Goal: Transaction & Acquisition: Purchase product/service

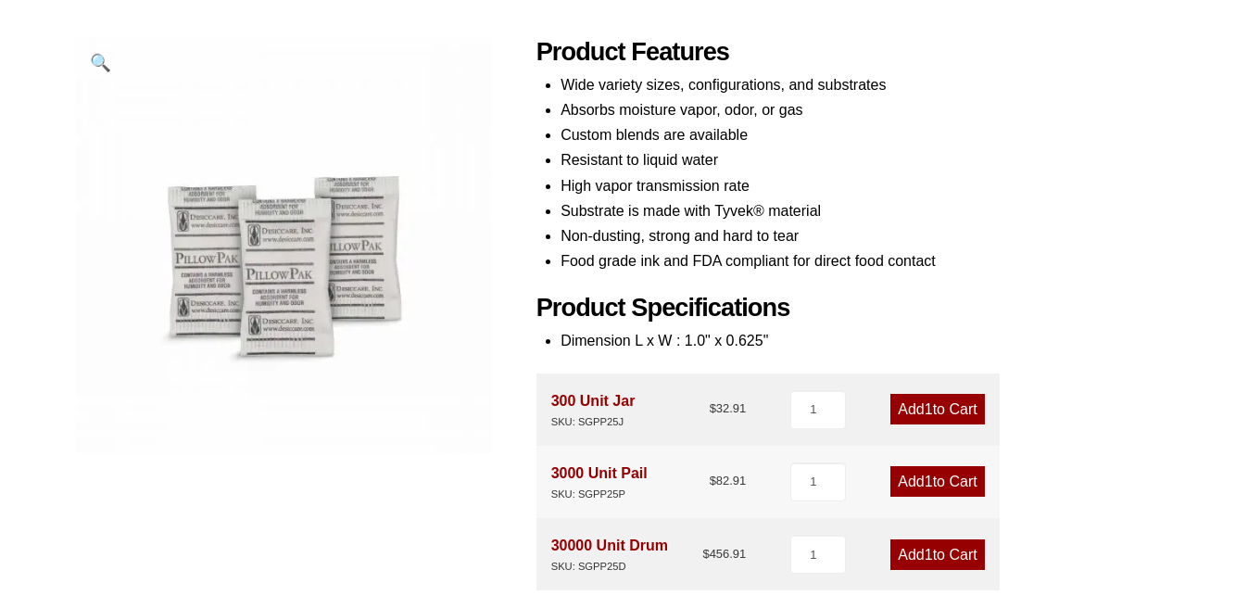
scroll to position [237, 0]
click at [946, 408] on link "Add 1 to Cart" at bounding box center [938, 408] width 94 height 31
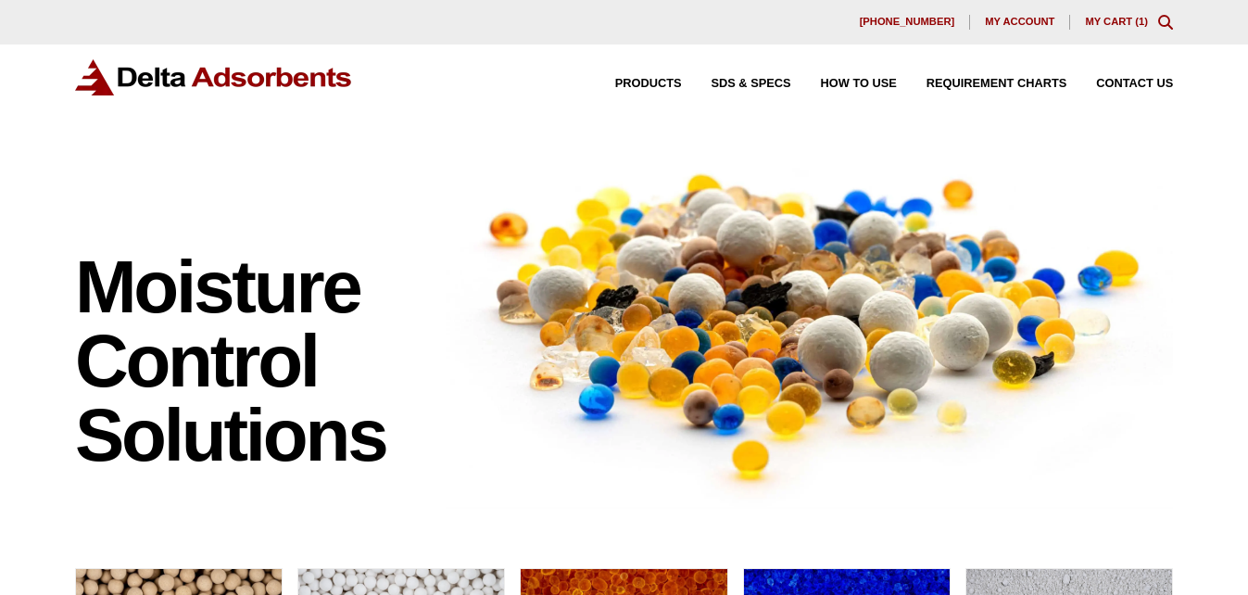
click at [1113, 25] on link "My Cart ( 1 )" at bounding box center [1116, 21] width 63 height 11
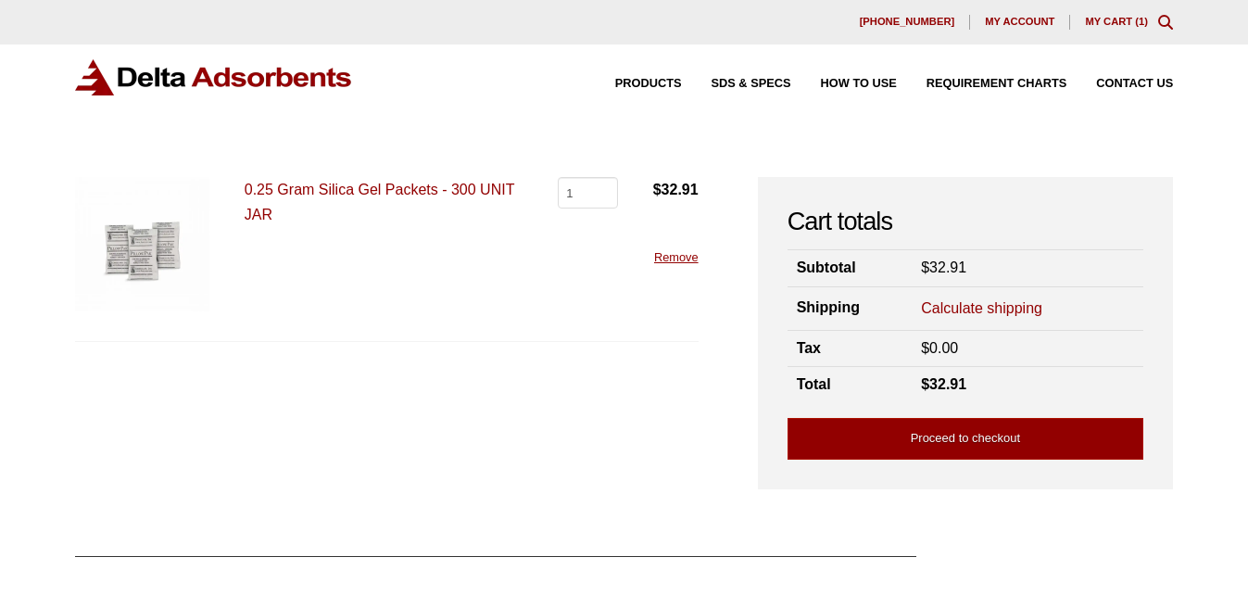
drag, startPoint x: 357, startPoint y: 97, endPoint x: 108, endPoint y: 76, distance: 250.2
click at [108, 76] on div "Products SDS & SPECS How to Use Requirement Charts Contact Us" at bounding box center [624, 91] width 1248 height 95
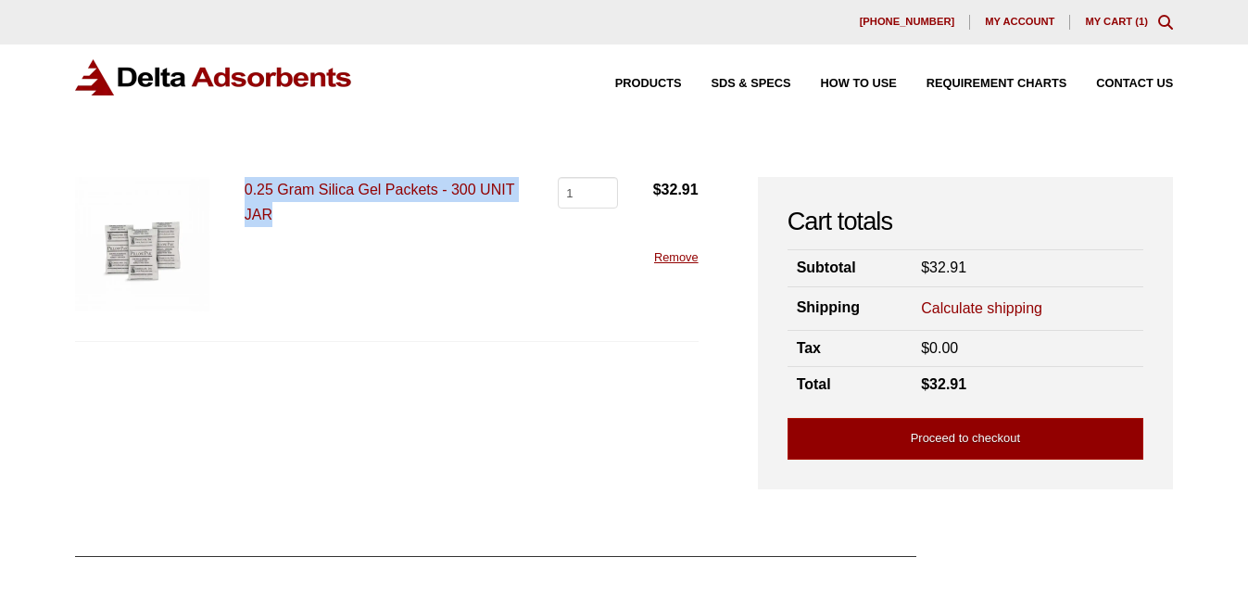
drag, startPoint x: 296, startPoint y: 216, endPoint x: 232, endPoint y: 171, distance: 78.4
click at [232, 171] on div "Our website has detected that you are using an outdated browser that will preve…" at bounding box center [624, 468] width 1248 height 936
copy link "0.25 Gram Silica Gel Packets - 300 UNIT JAR"
click at [900, 434] on link "Proceed to checkout" at bounding box center [966, 439] width 357 height 42
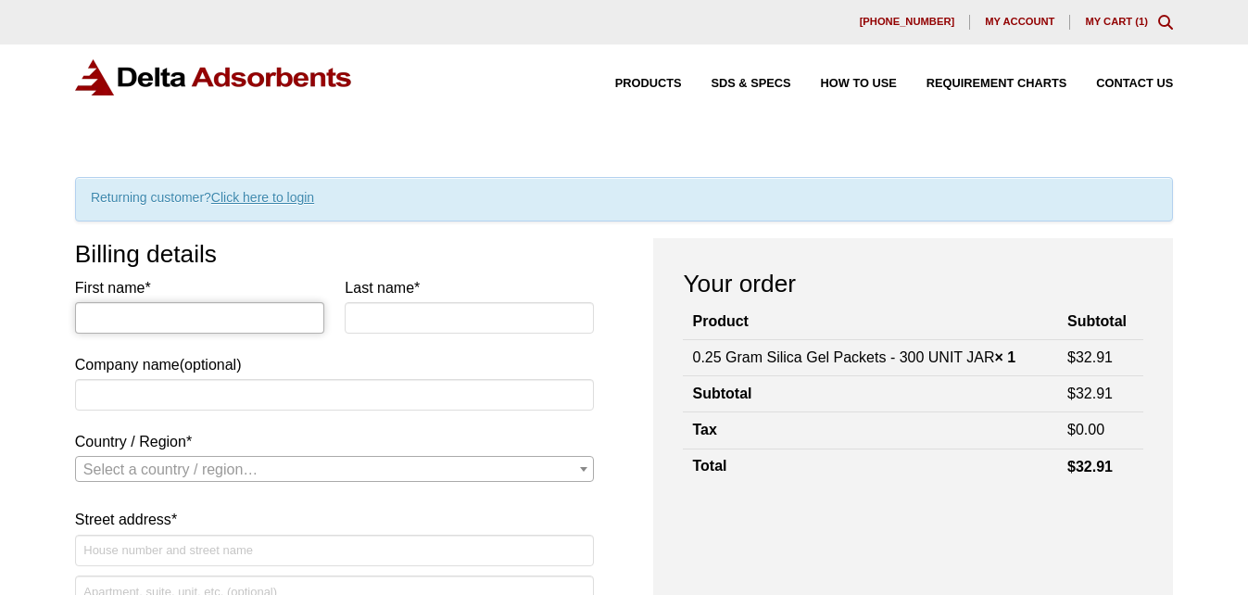
click at [178, 333] on input "First name *" at bounding box center [199, 318] width 249 height 32
type input "[PERSON_NAME]"
type input "Madrala"
select select "US"
type input "19845849227"
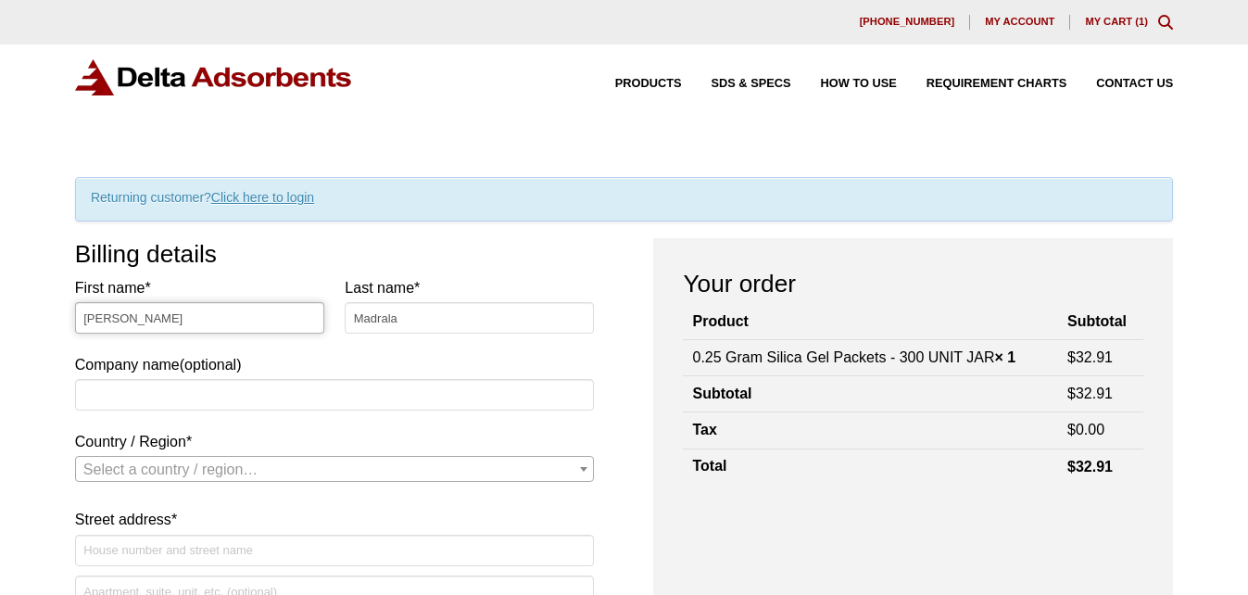
select select "US"
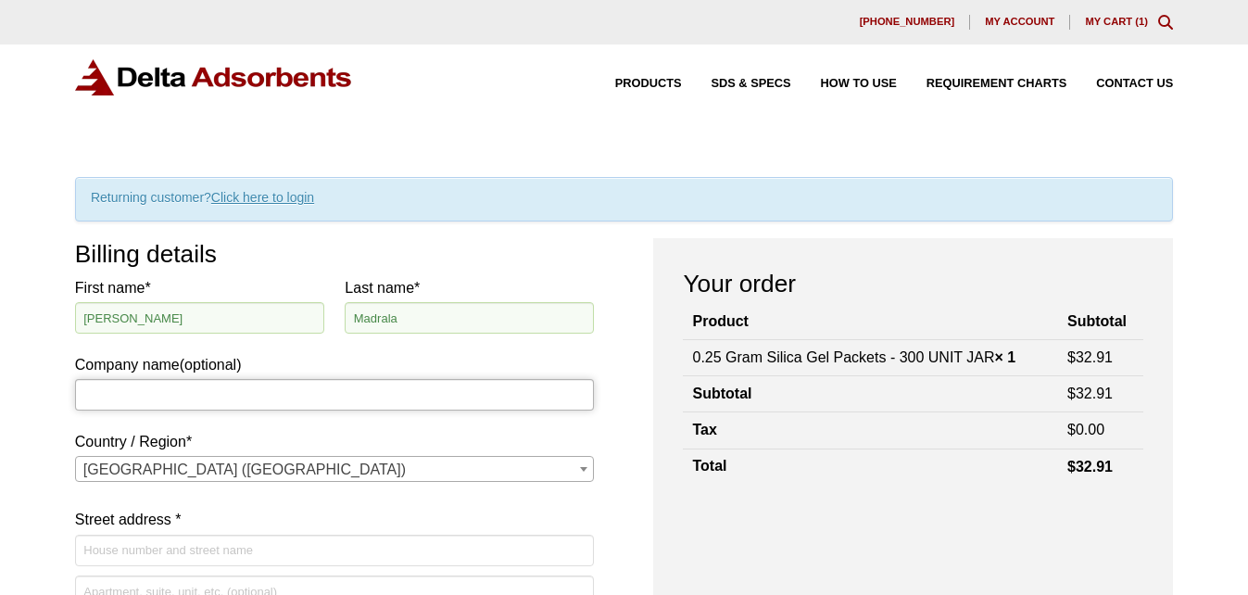
click at [134, 391] on input "Company name (optional)" at bounding box center [335, 395] width 520 height 32
type input "Smabiolabs Services LLC"
type input "104 TW Alexander Drive"
type input "bpandi@smabiolabs.com"
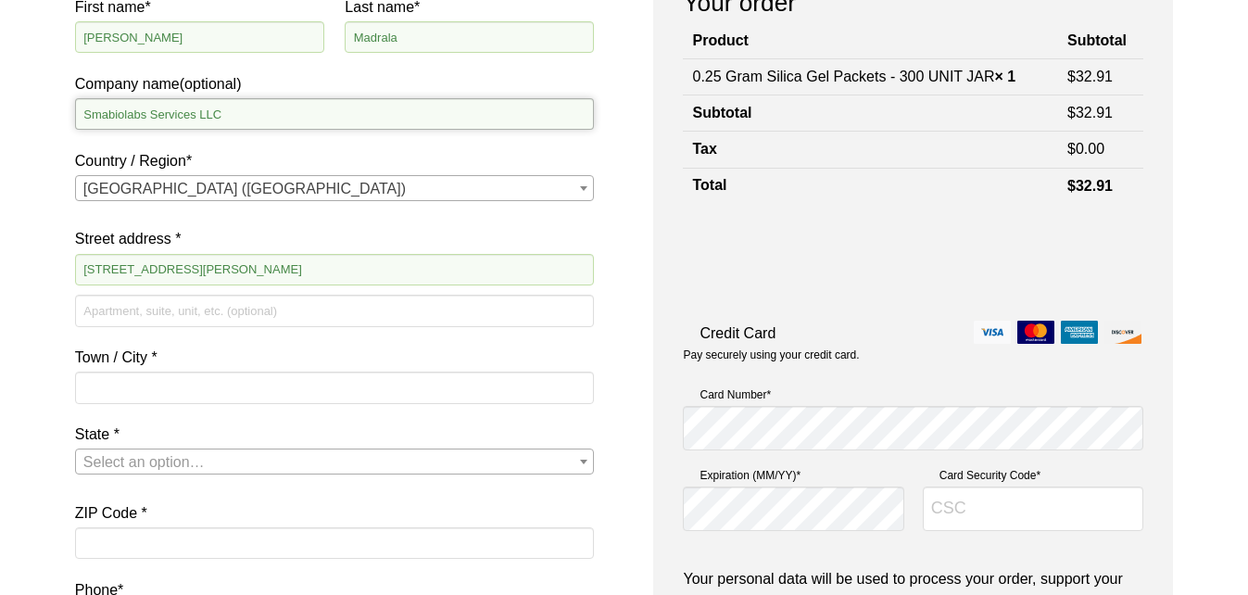
scroll to position [282, 0]
click at [132, 385] on input "Town / City *" at bounding box center [335, 387] width 520 height 32
type input "durham"
click at [169, 411] on div "First name * Aishwarya Last name * Madrala Company name (optional) Smabiolabs S…" at bounding box center [335, 358] width 520 height 728
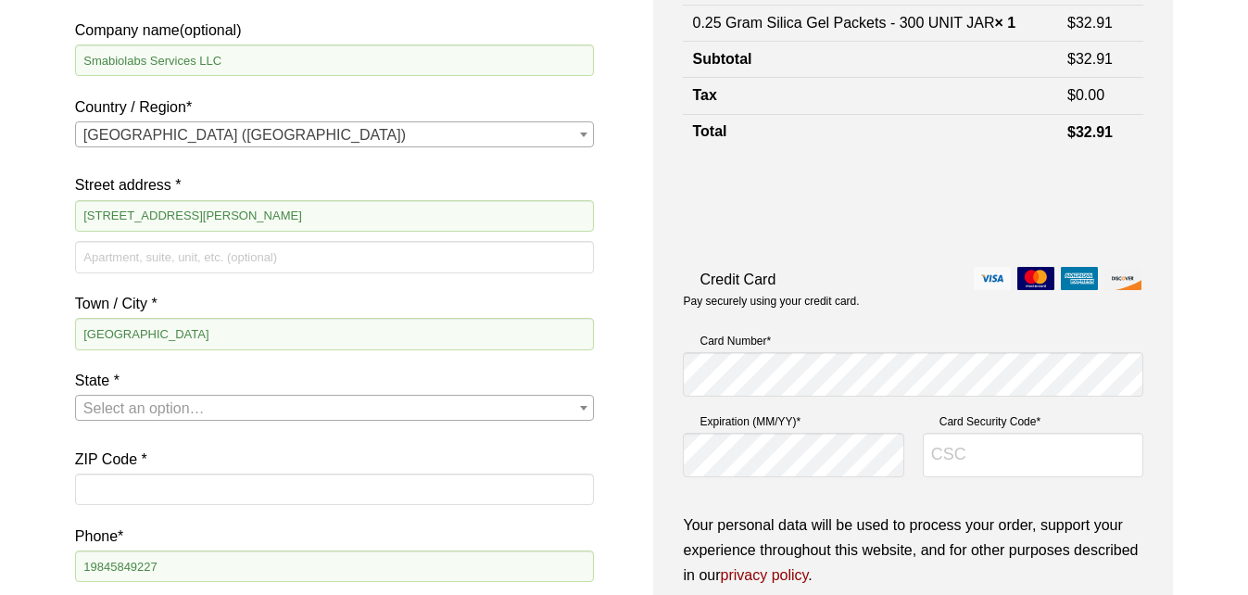
scroll to position [337, 0]
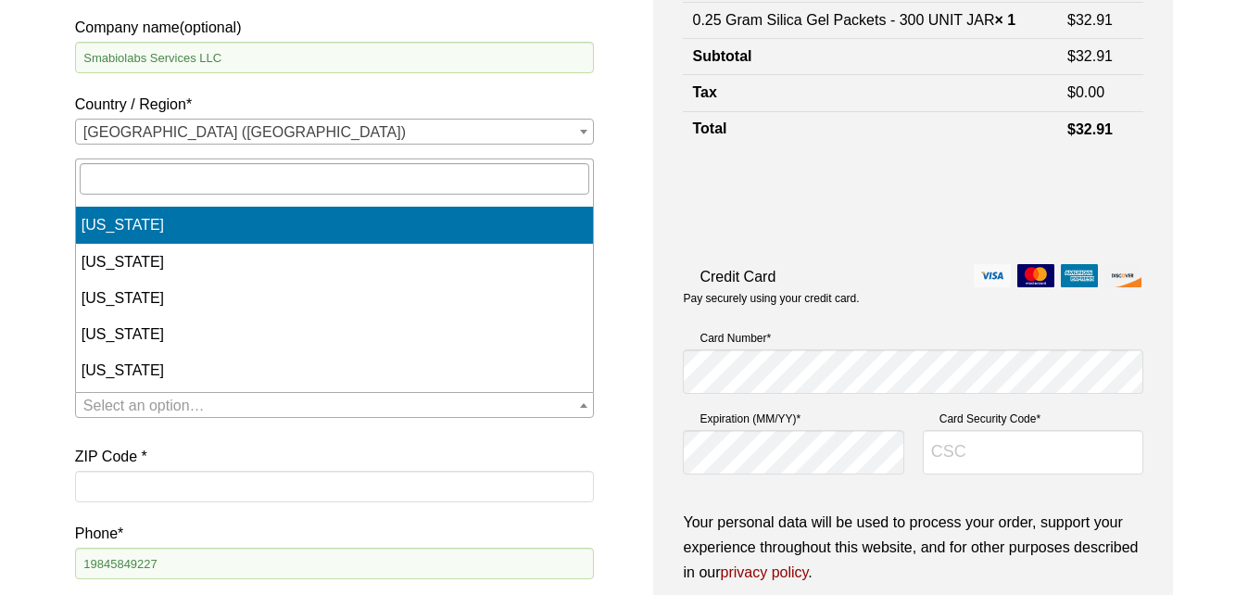
click at [150, 403] on span "Select an option…" at bounding box center [143, 406] width 121 height 16
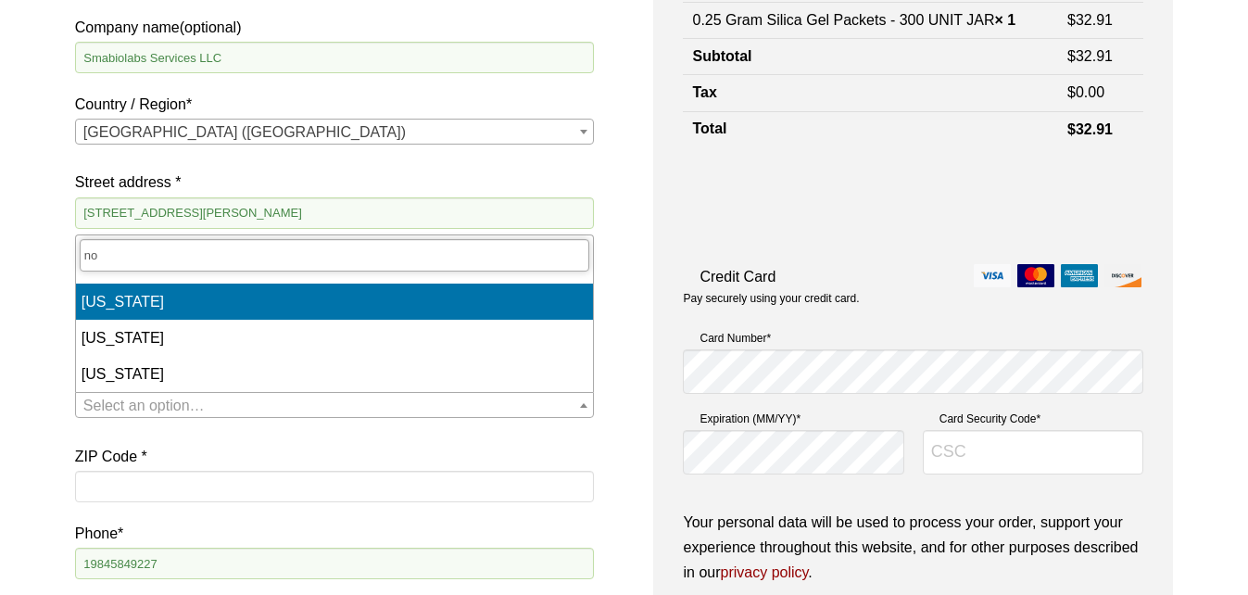
type input "no"
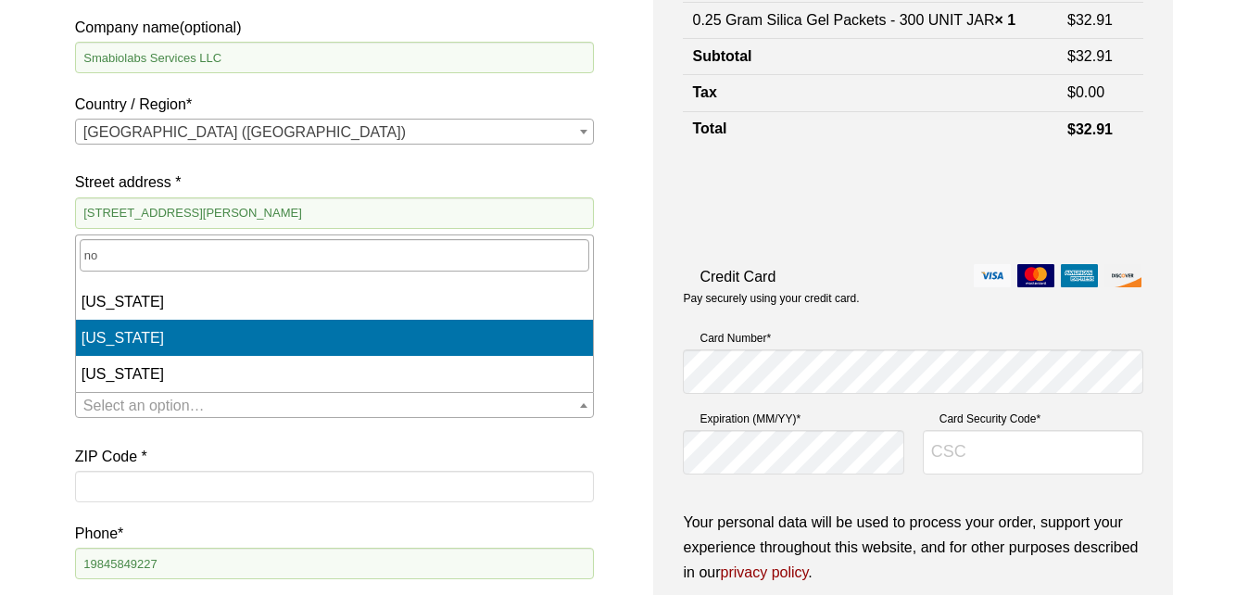
select select "NC"
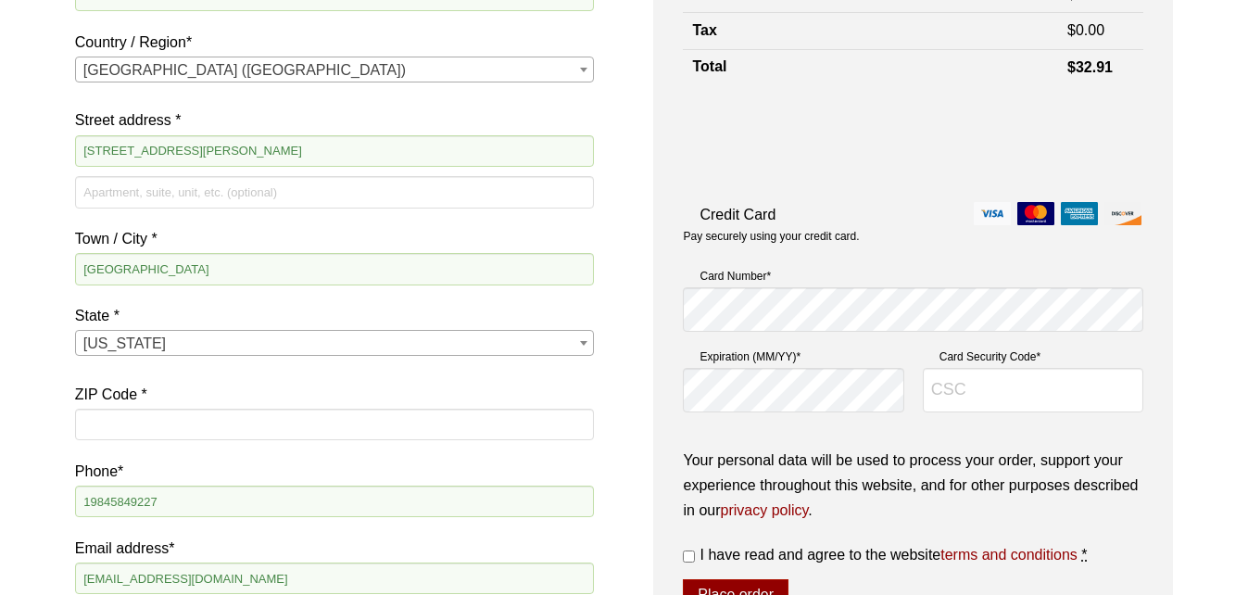
scroll to position [400, 0]
click at [107, 428] on input "ZIP Code *" at bounding box center [335, 424] width 520 height 32
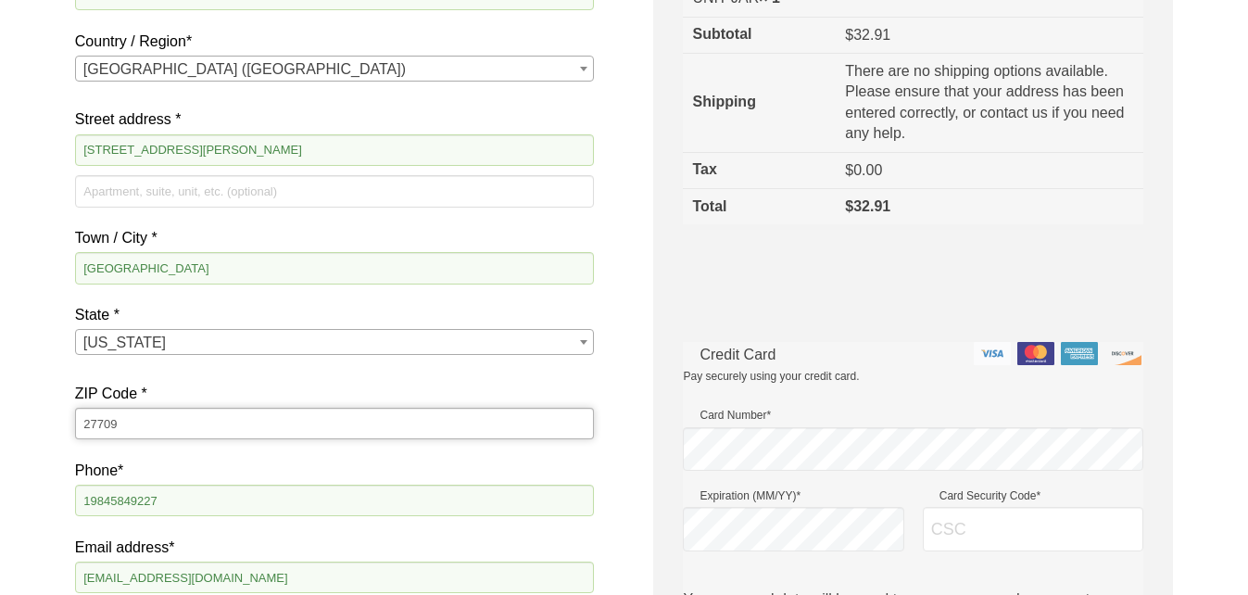
type input "27709"
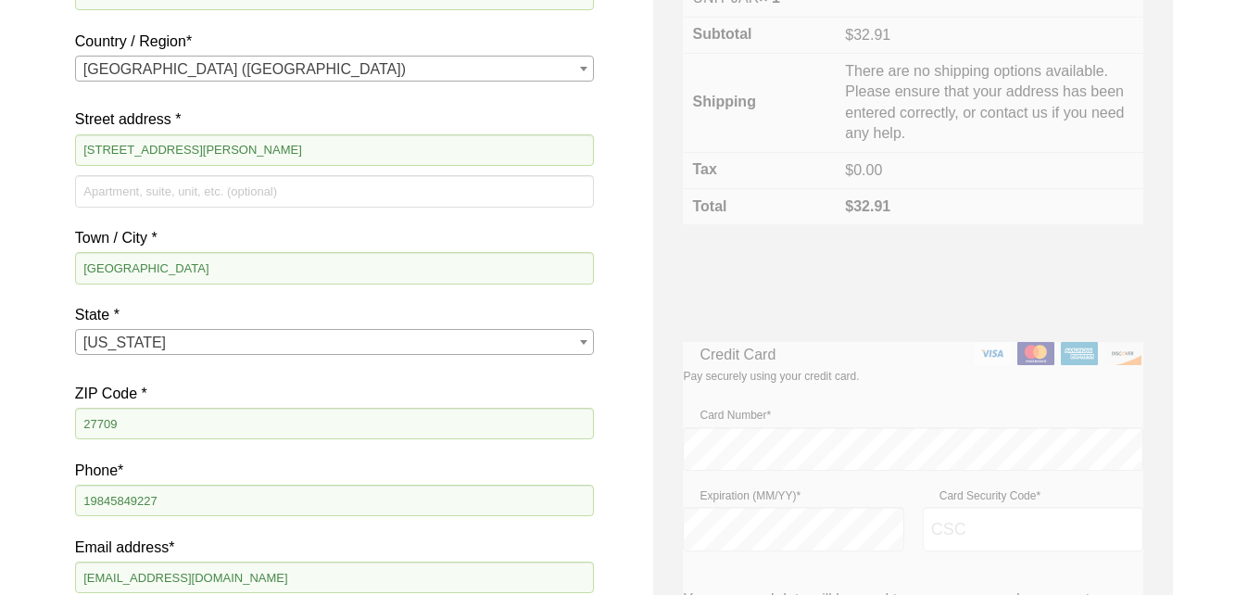
click at [174, 449] on div "First name * Aishwarya Last name * Madrala Company name (optional) Smabiolabs S…" at bounding box center [335, 239] width 520 height 728
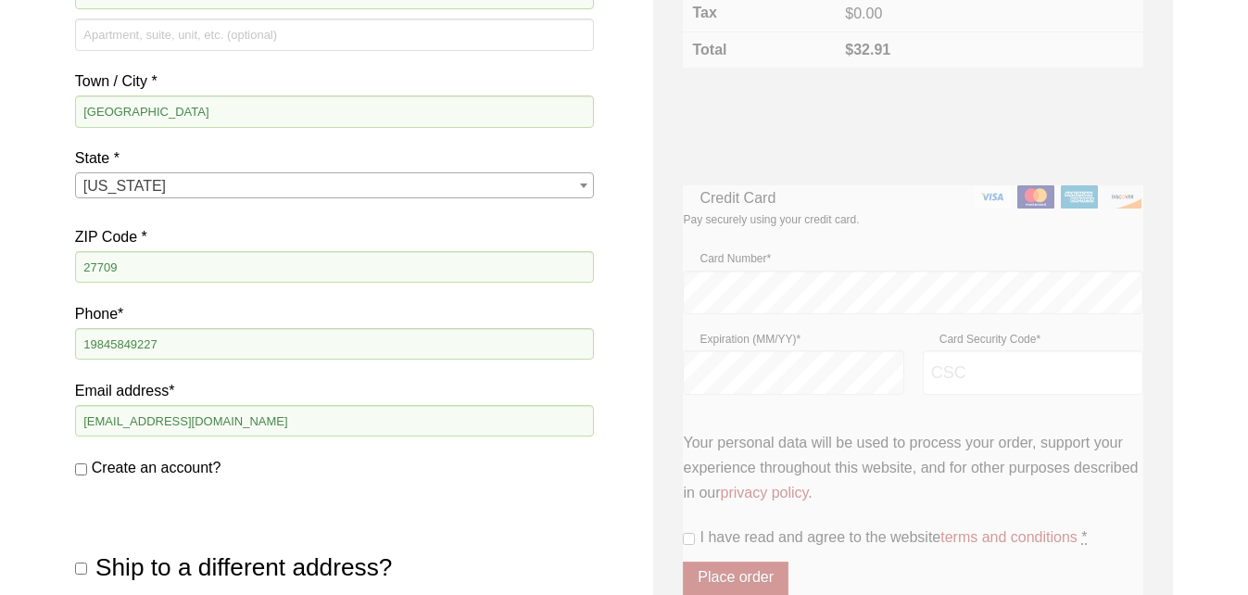
scroll to position [559, 0]
click at [232, 424] on input "bpandi@smabiolabs.com" at bounding box center [335, 419] width 520 height 32
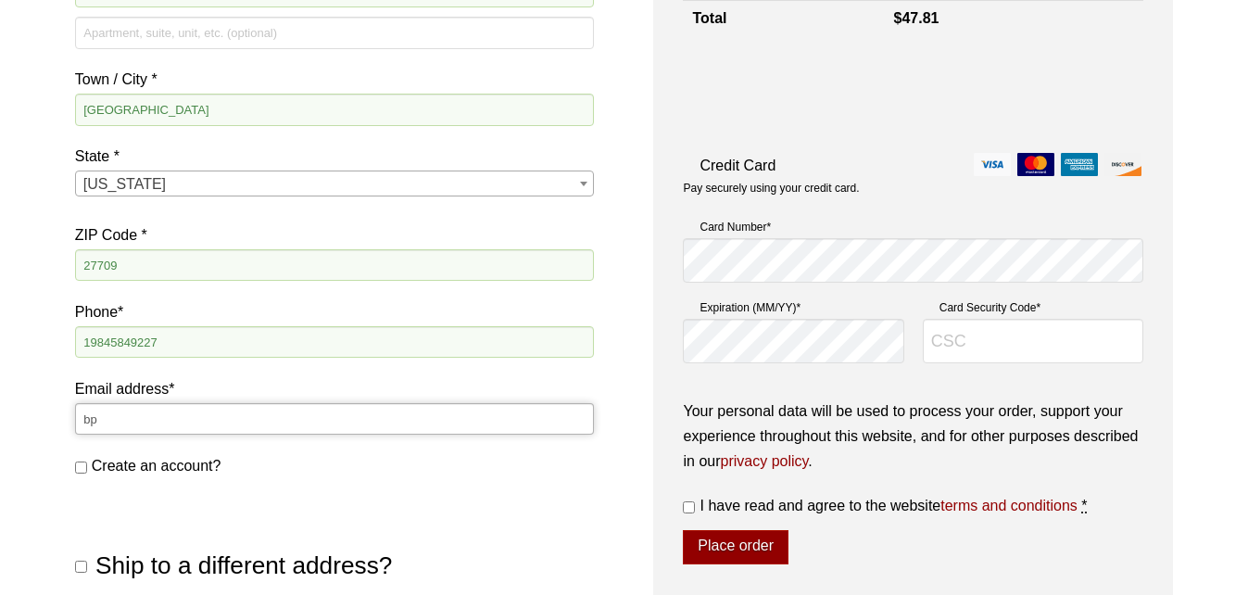
type input "b"
click at [317, 501] on div "Ship to a different address? First name * Last name * Company name (optional) C…" at bounding box center [335, 540] width 520 height 102
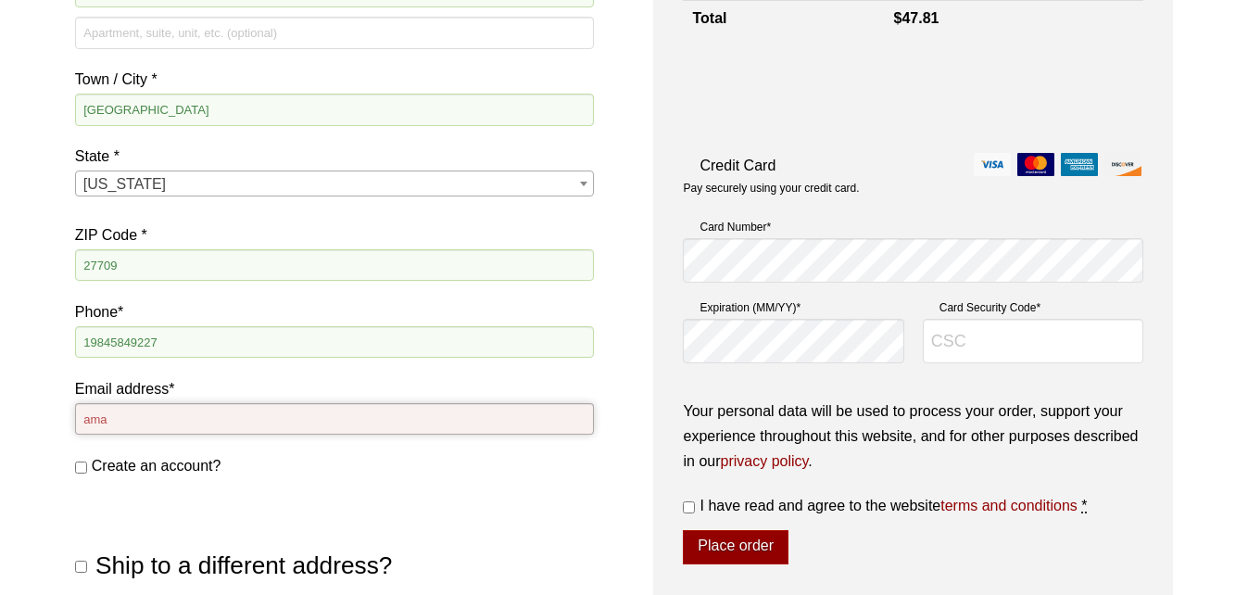
click at [107, 422] on input "ama" at bounding box center [335, 419] width 520 height 32
type input "amadarla@smabiolabs.com"
type input "102"
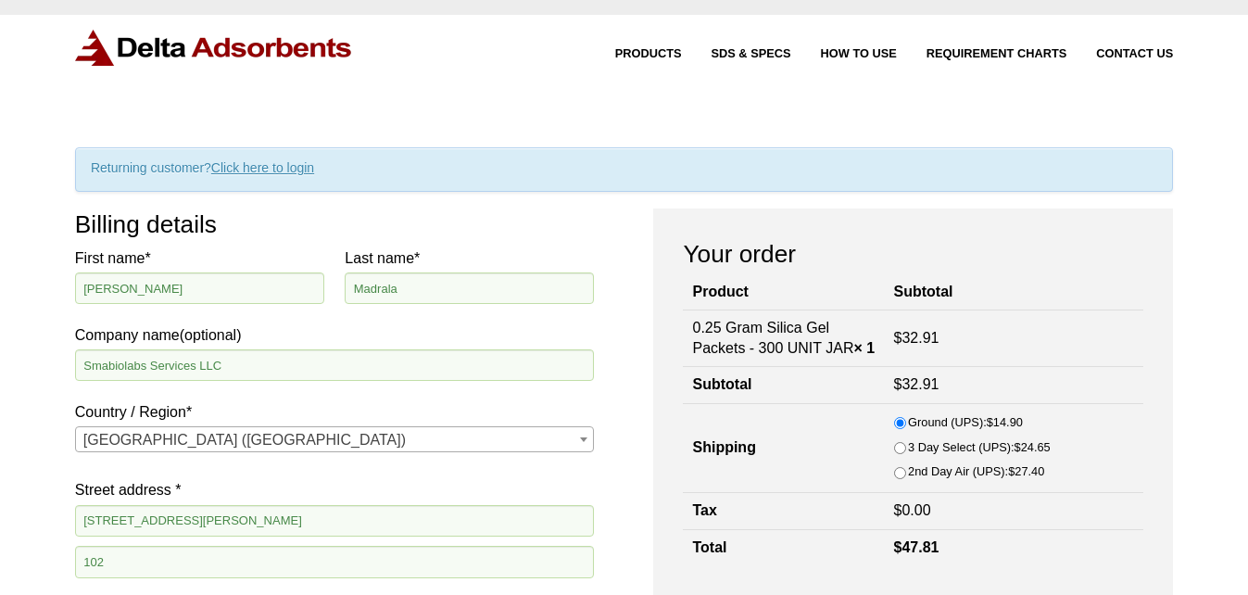
scroll to position [29, 0]
click at [270, 171] on link "Click here to login" at bounding box center [262, 168] width 103 height 15
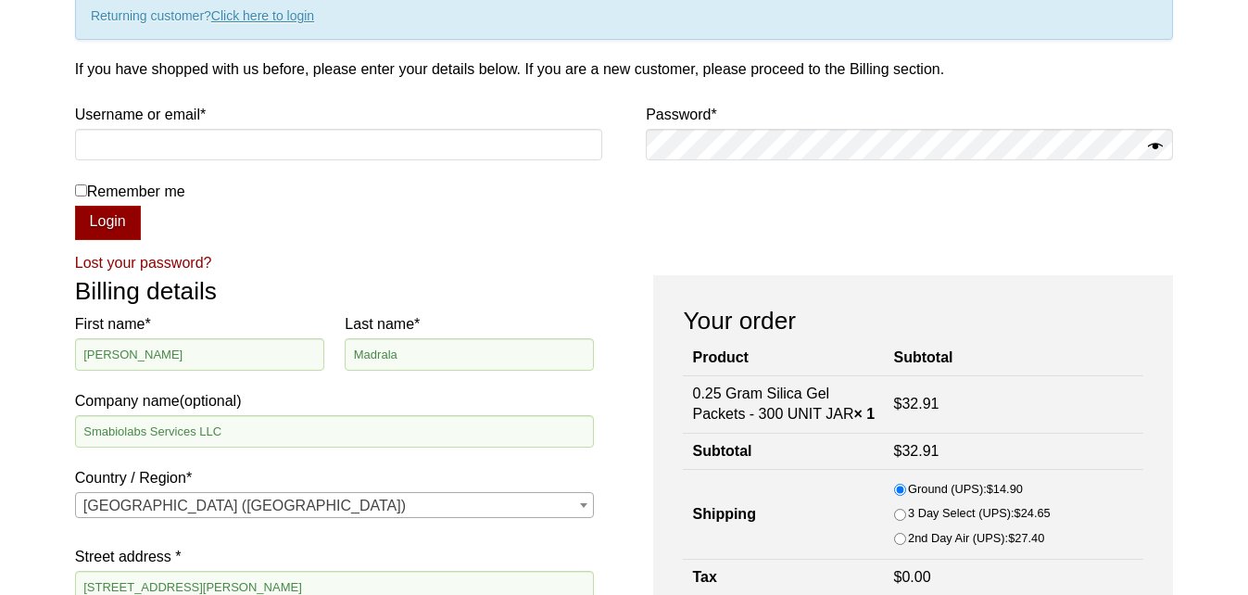
scroll to position [192, 0]
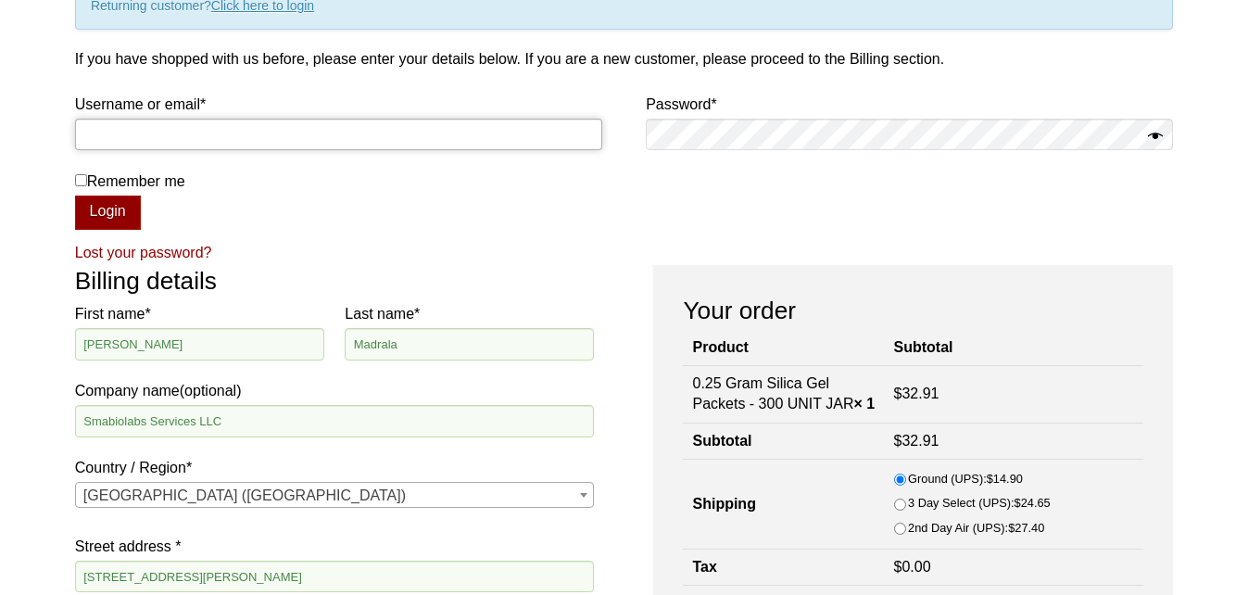
click at [153, 134] on input "Username or email * Required" at bounding box center [338, 135] width 527 height 32
type input "amadarla@smabiolabs.com"
click at [657, 199] on p "Remember me Login" at bounding box center [624, 161] width 1098 height 139
click at [100, 207] on button "Login" at bounding box center [108, 213] width 66 height 35
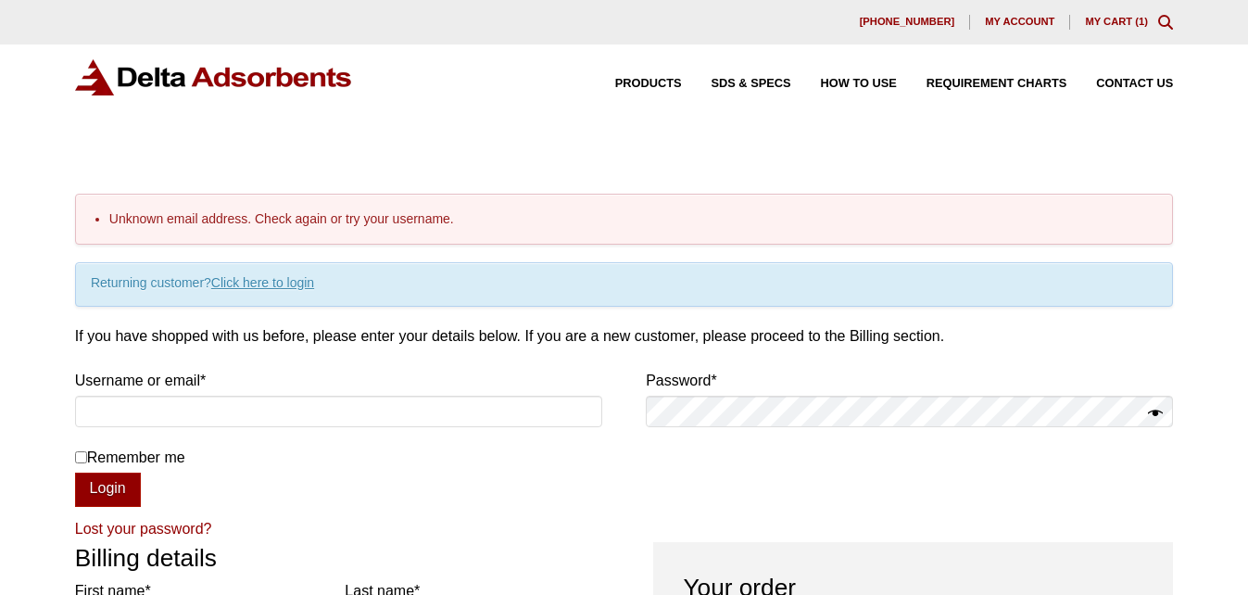
select select "NC"
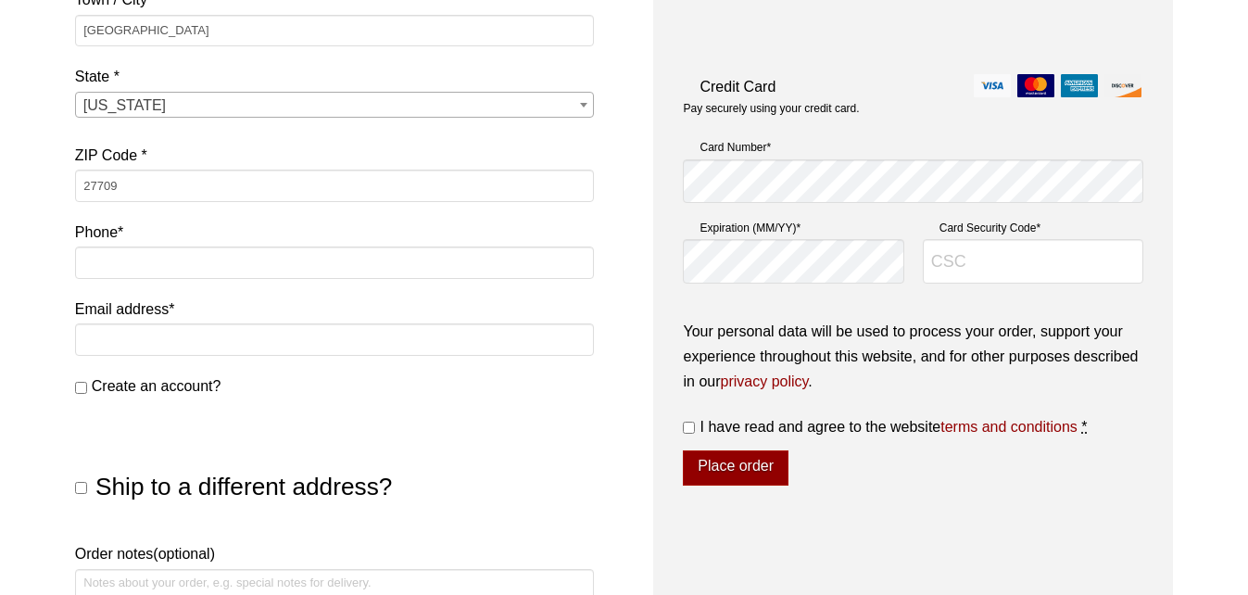
scroll to position [939, 0]
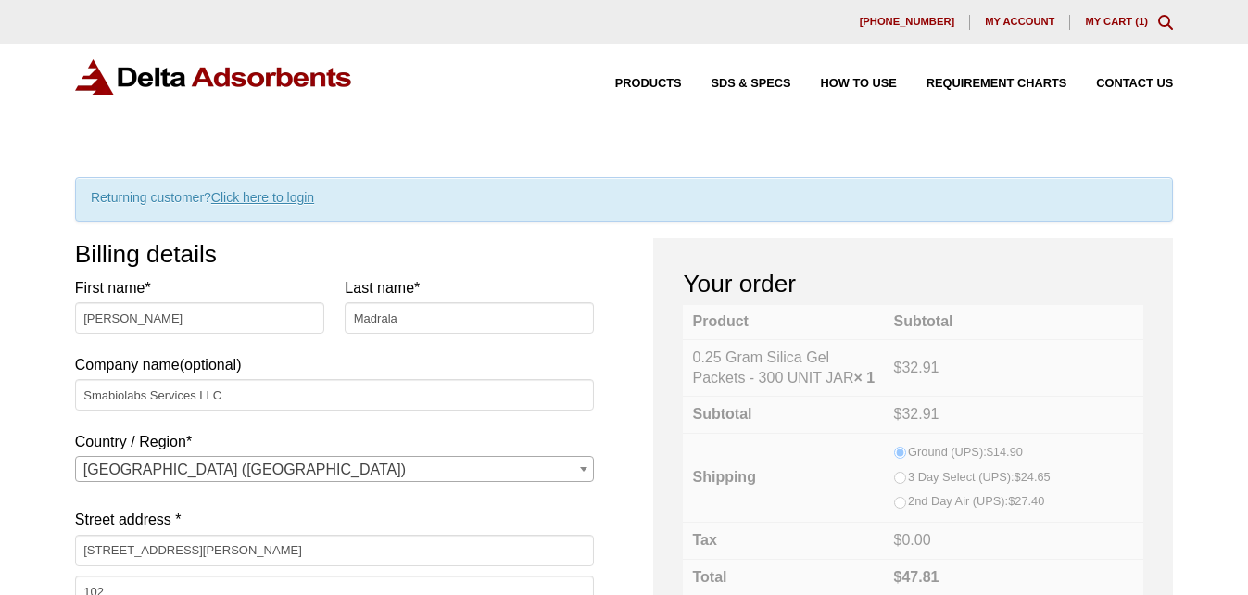
select select "NC"
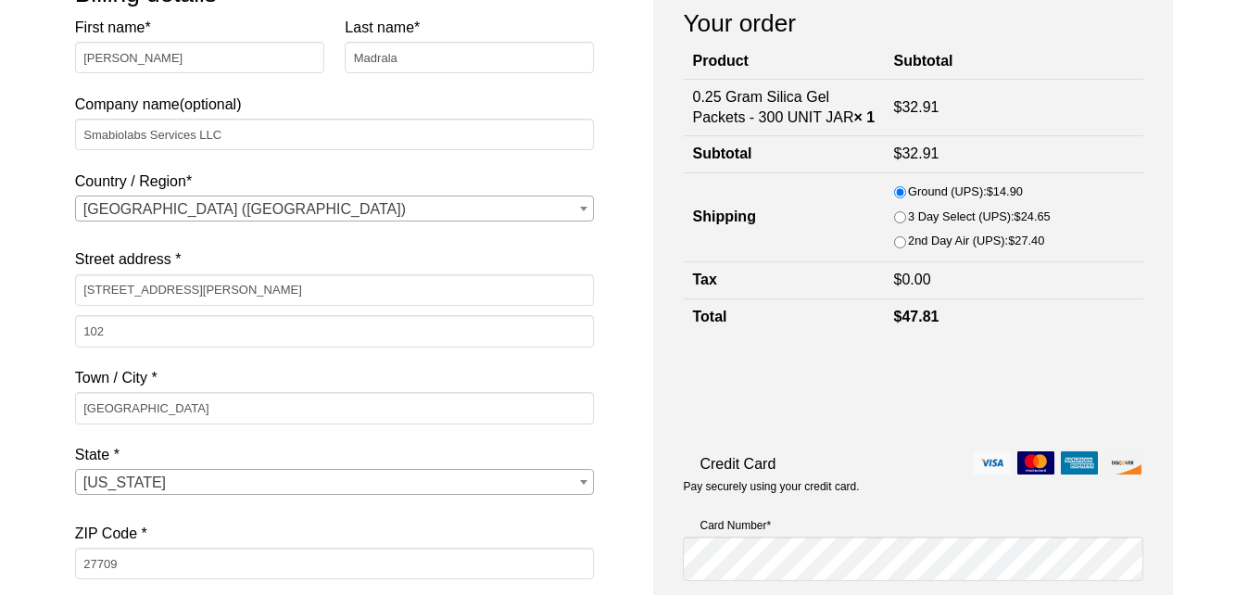
scroll to position [261, 0]
type input "M"
type input "Madarla"
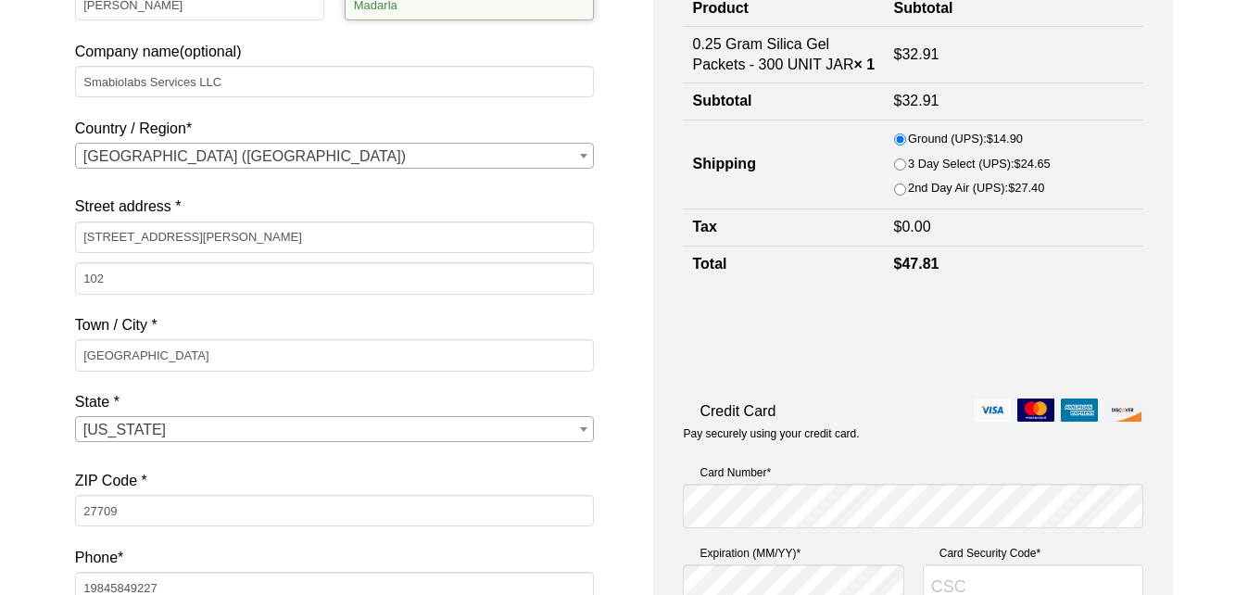
scroll to position [314, 0]
click at [118, 280] on input "102" at bounding box center [335, 277] width 520 height 32
type input "1"
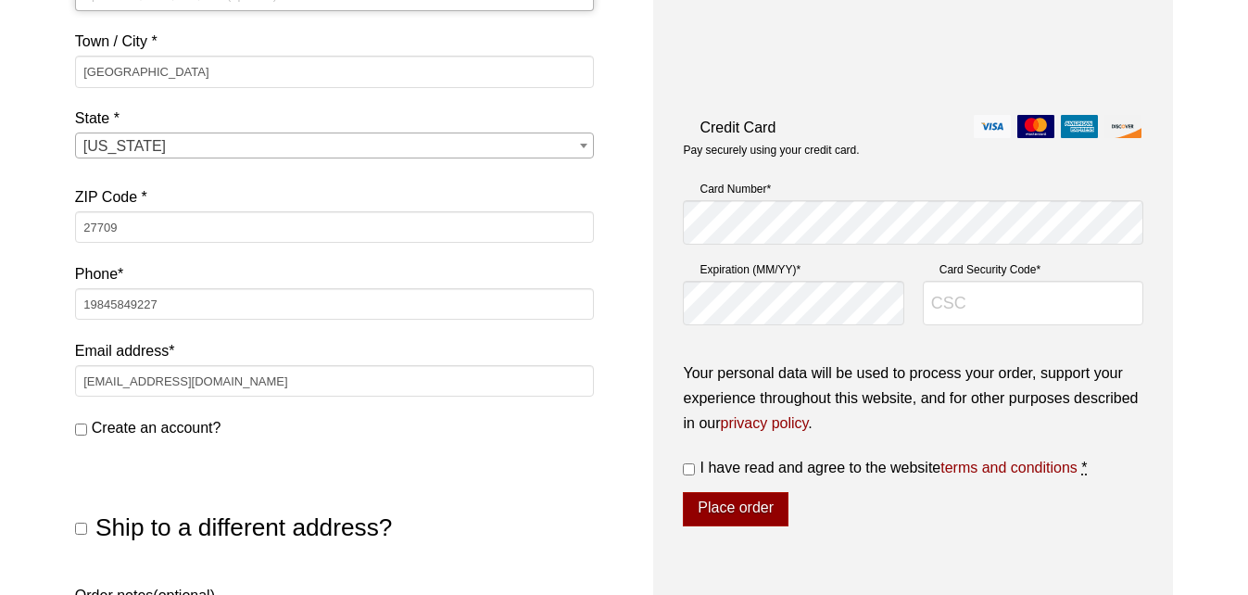
scroll to position [599, 0]
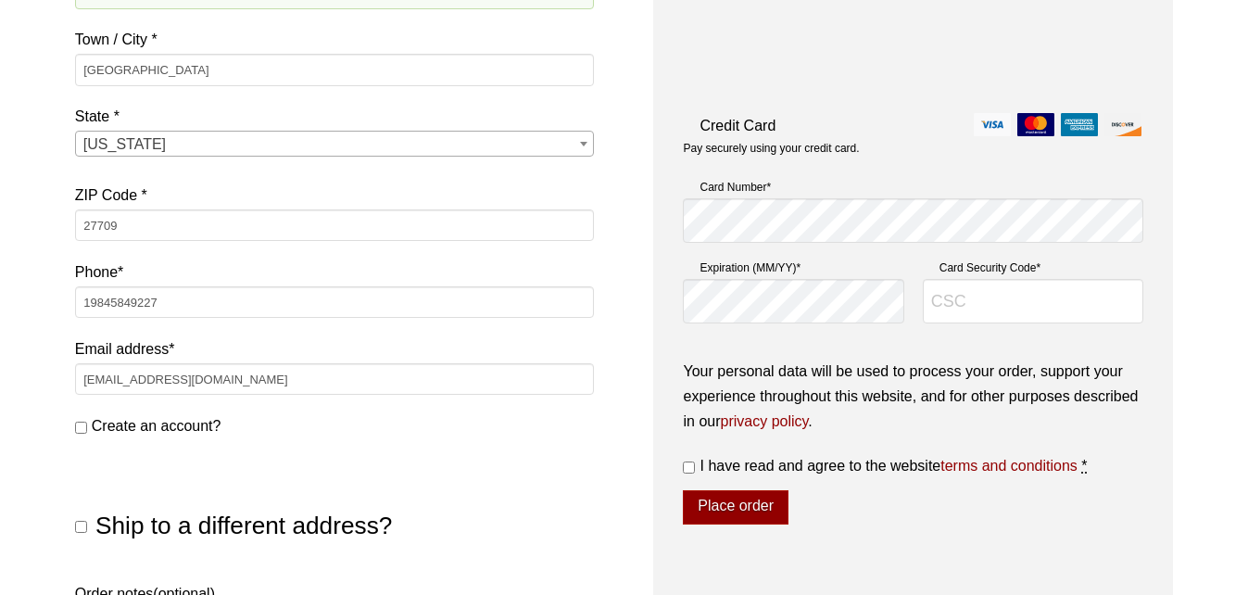
click at [124, 425] on span "Create an account?" at bounding box center [157, 426] width 130 height 16
click at [87, 425] on input "Create an account?" at bounding box center [81, 428] width 12 height 12
checkbox input "true"
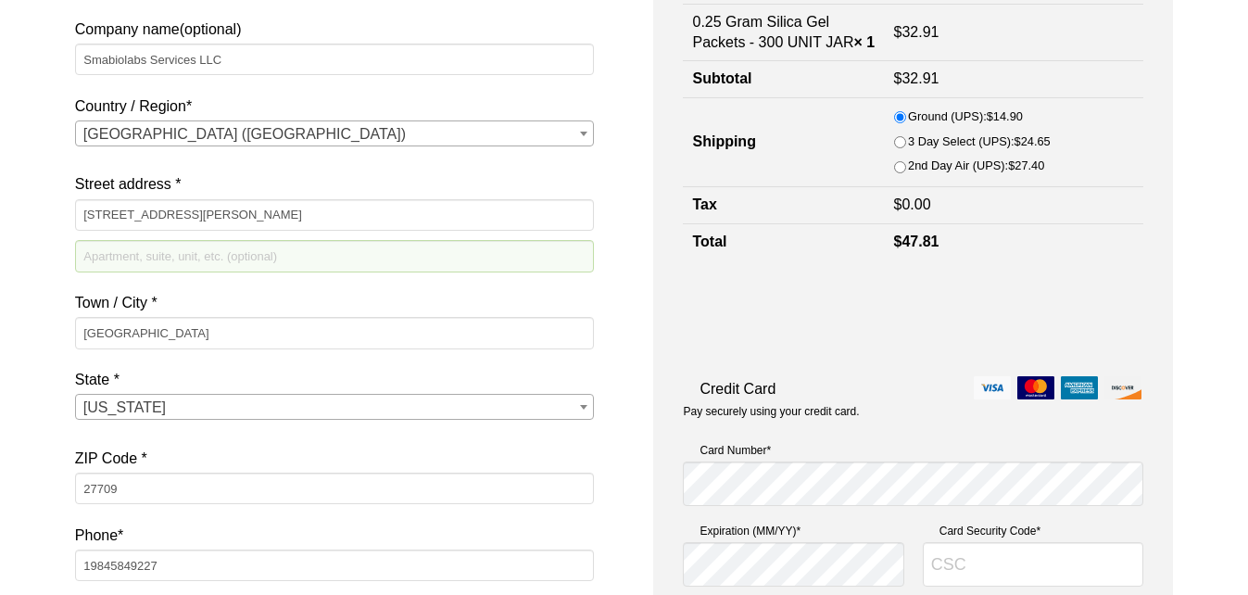
scroll to position [336, 0]
click at [1002, 399] on img at bounding box center [992, 386] width 37 height 23
click at [0, 0] on input "Credit Card" at bounding box center [0, 0] width 0 height 0
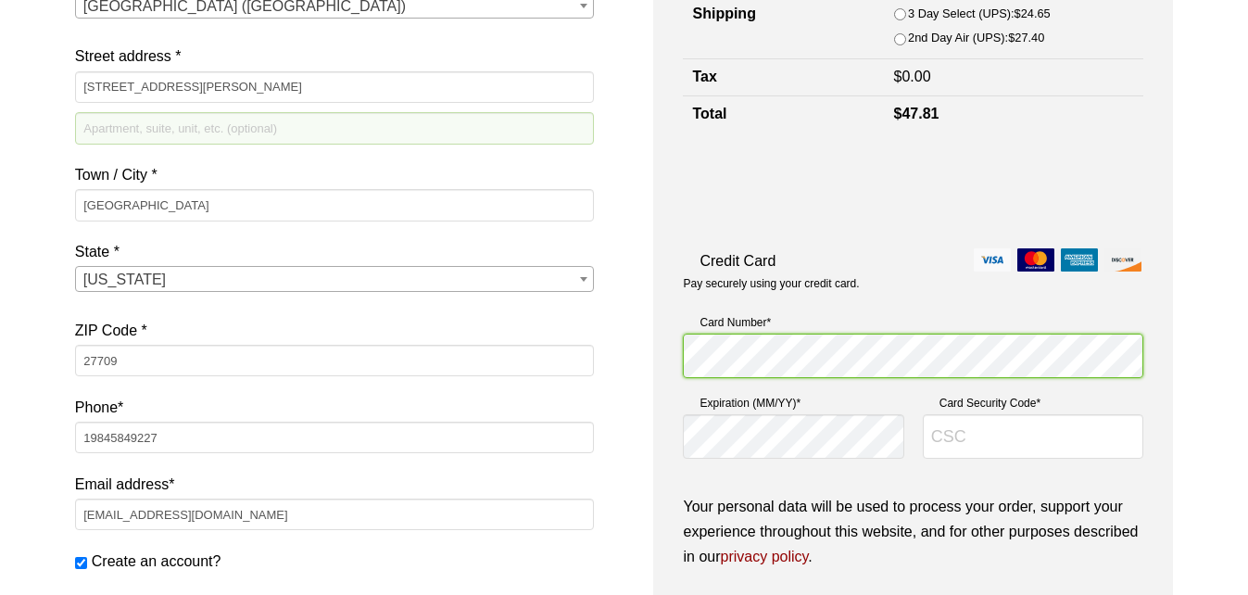
scroll to position [464, 0]
click at [924, 458] on input "Card Security Code *" at bounding box center [1033, 435] width 221 height 44
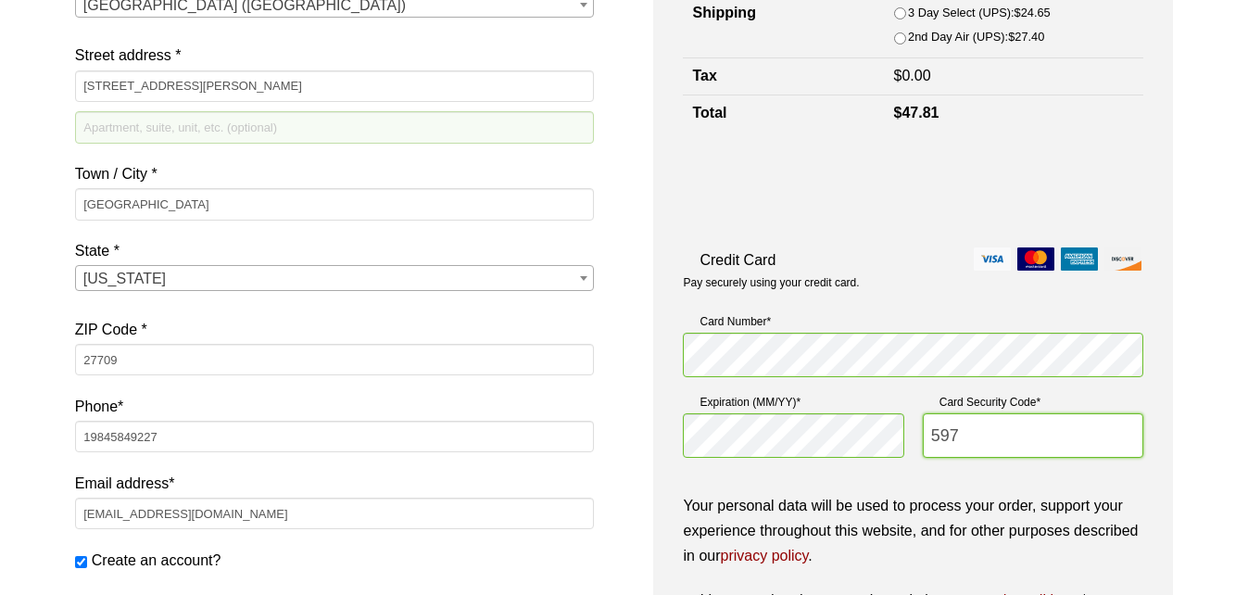
type input "597"
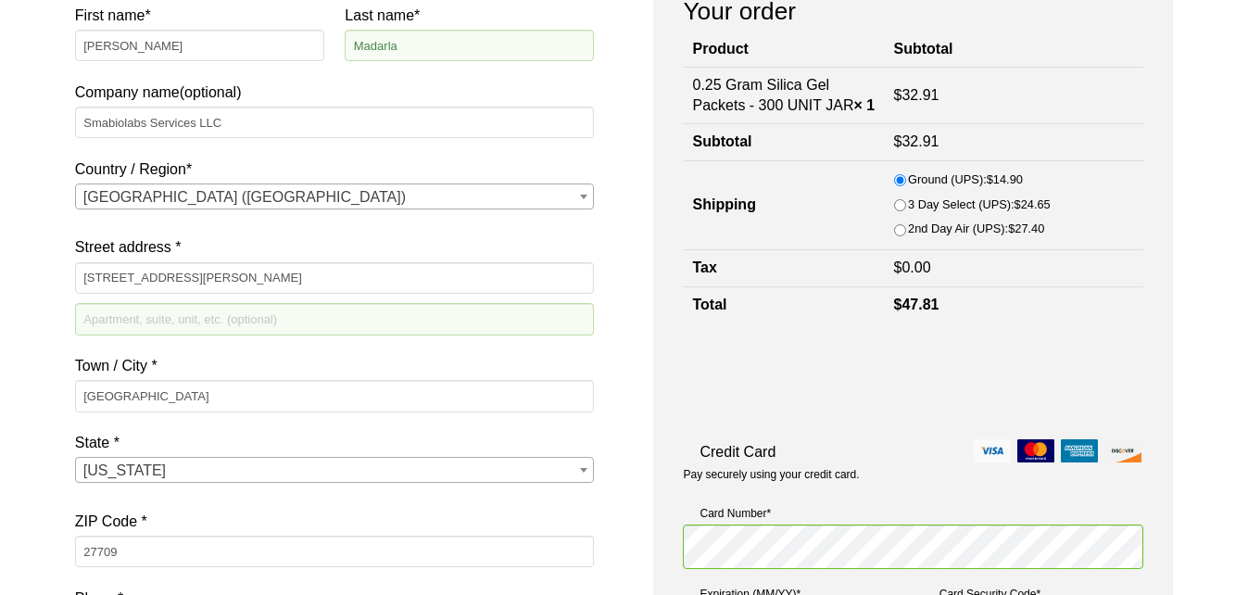
scroll to position [272, 0]
click at [196, 321] on input "Apartment, suite, unit, etc. (optional)" at bounding box center [335, 320] width 520 height 32
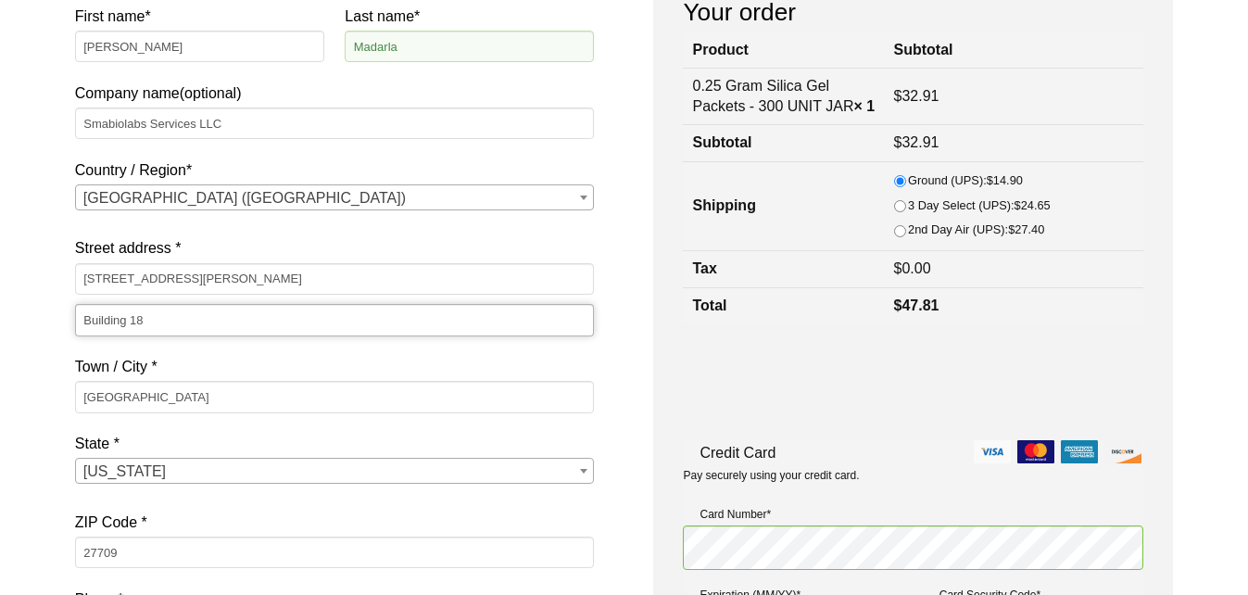
type input "102"
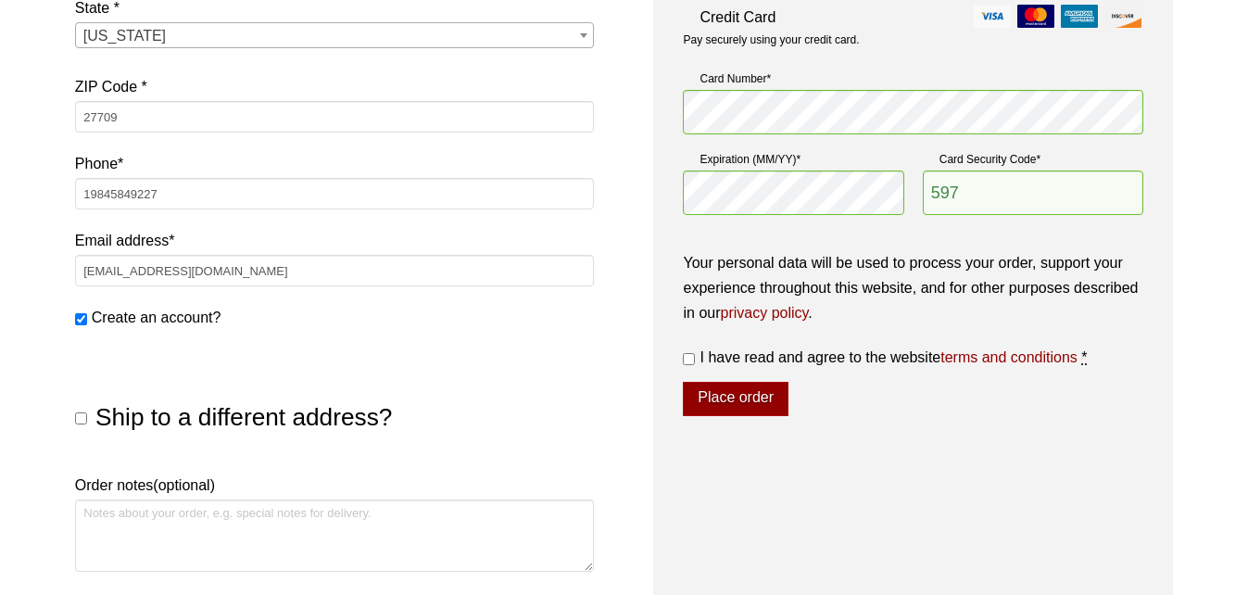
scroll to position [705, 0]
click at [686, 367] on input "I have read and agree to the website terms and conditions *" at bounding box center [689, 361] width 12 height 12
checkbox input "true"
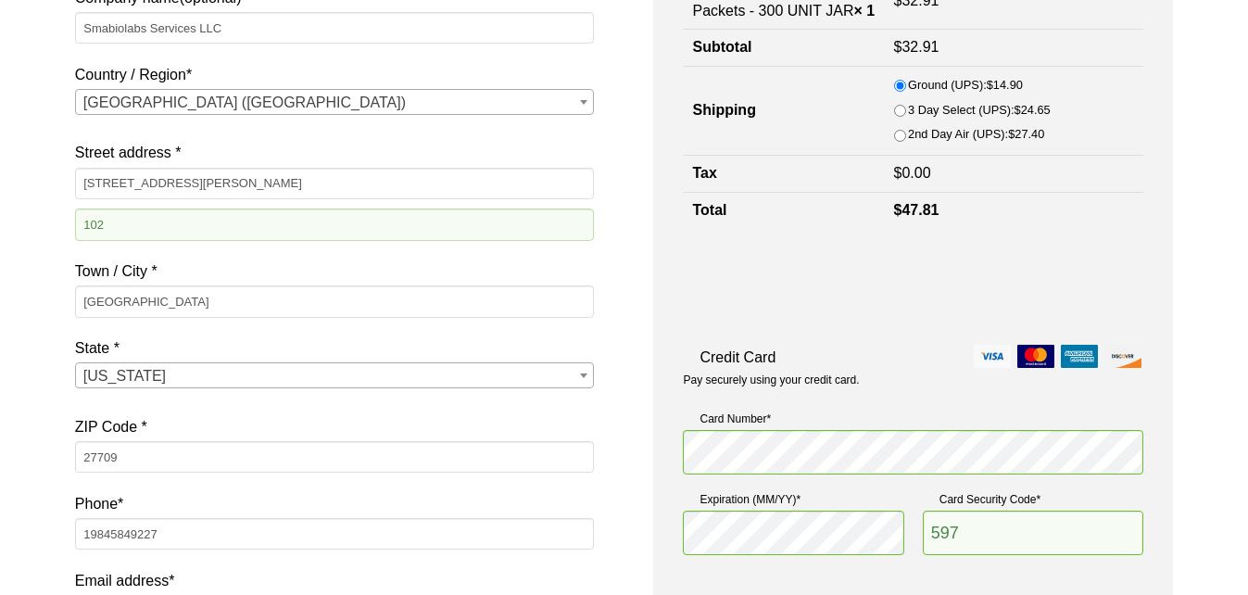
scroll to position [336, 0]
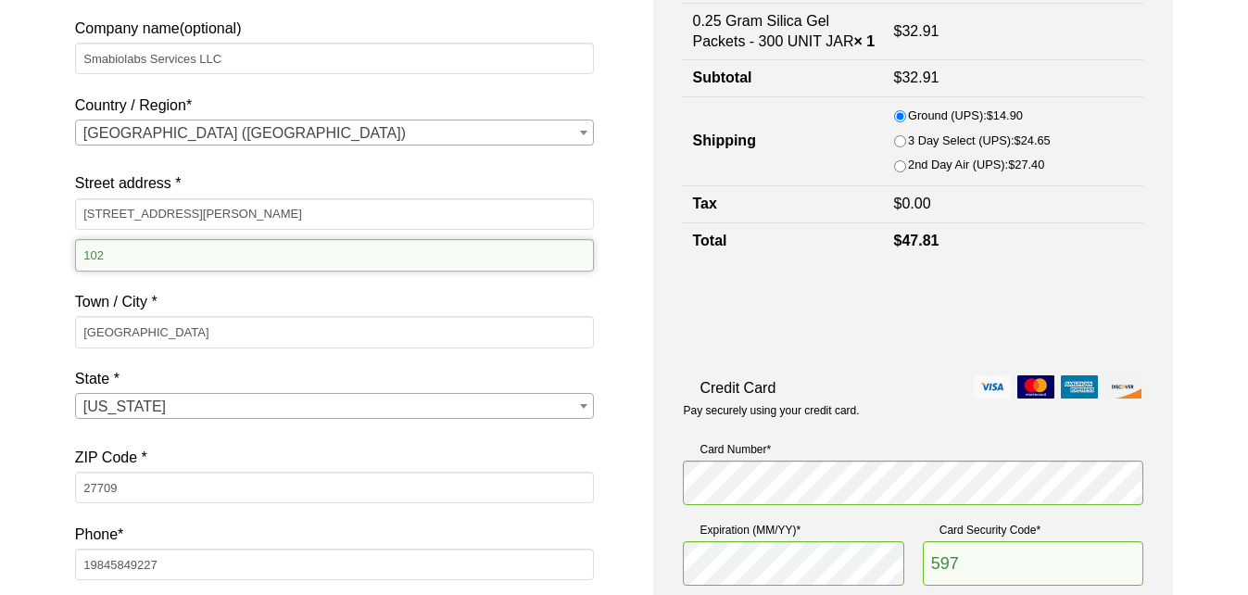
click at [130, 252] on input "102" at bounding box center [335, 255] width 520 height 32
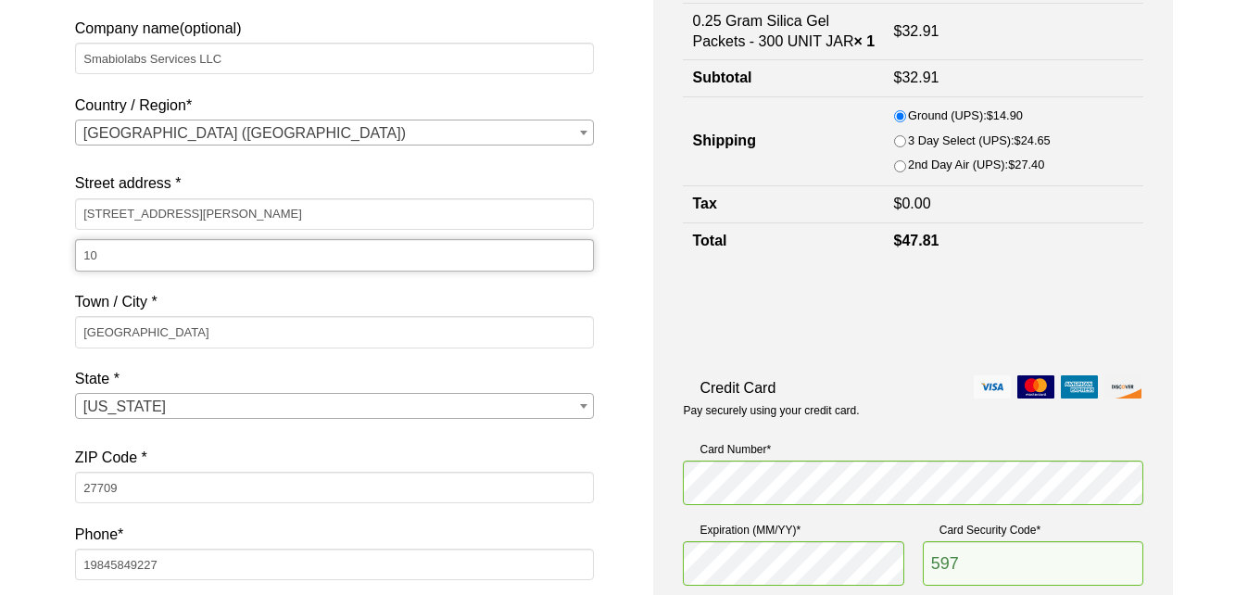
type input "1"
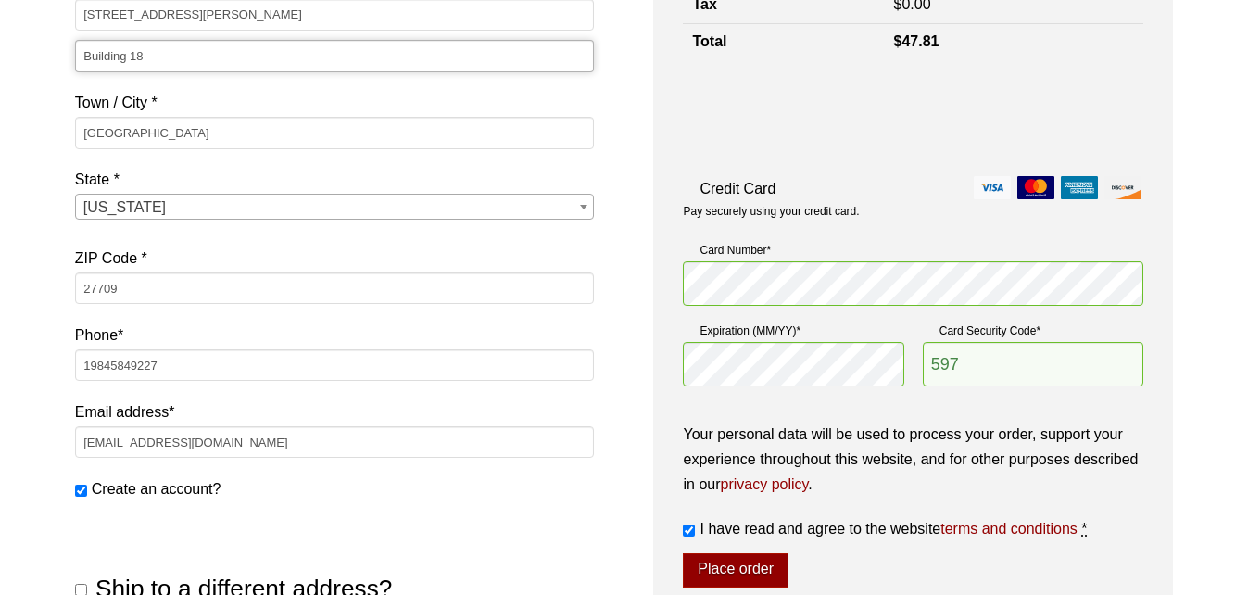
scroll to position [534, 0]
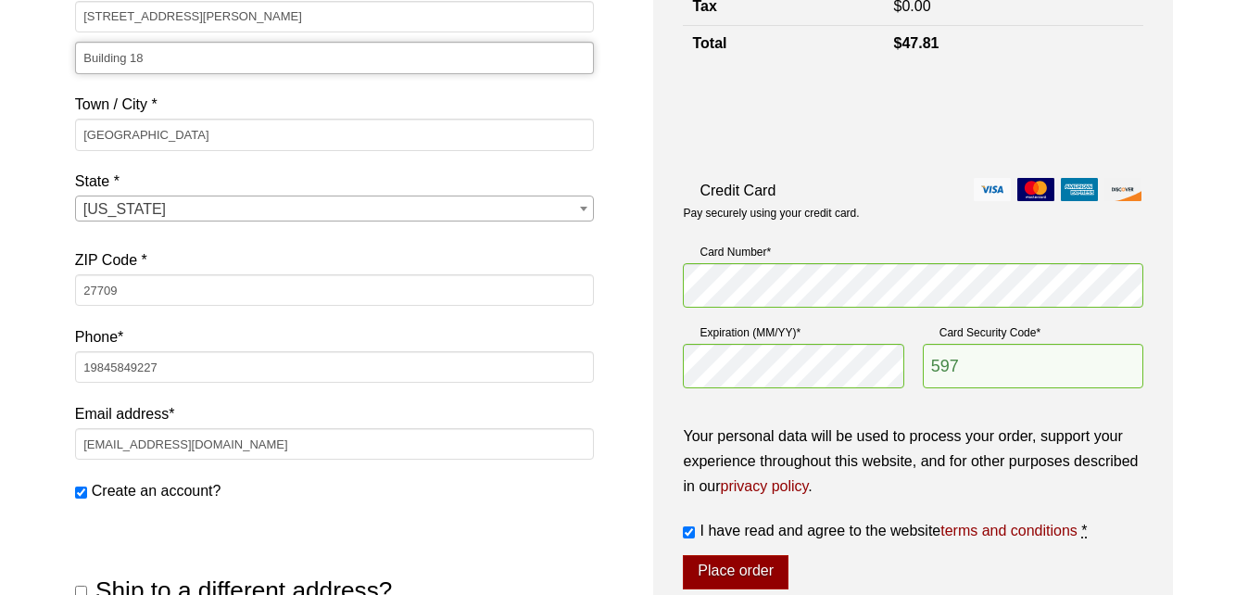
type input "Building 18"
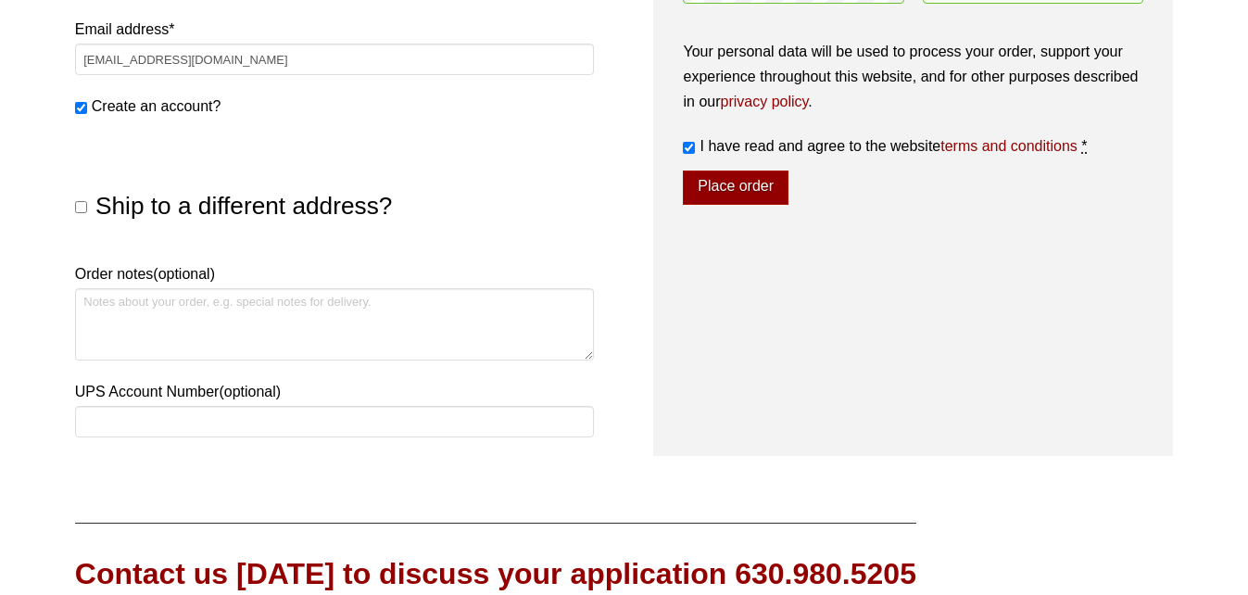
scroll to position [930, 0]
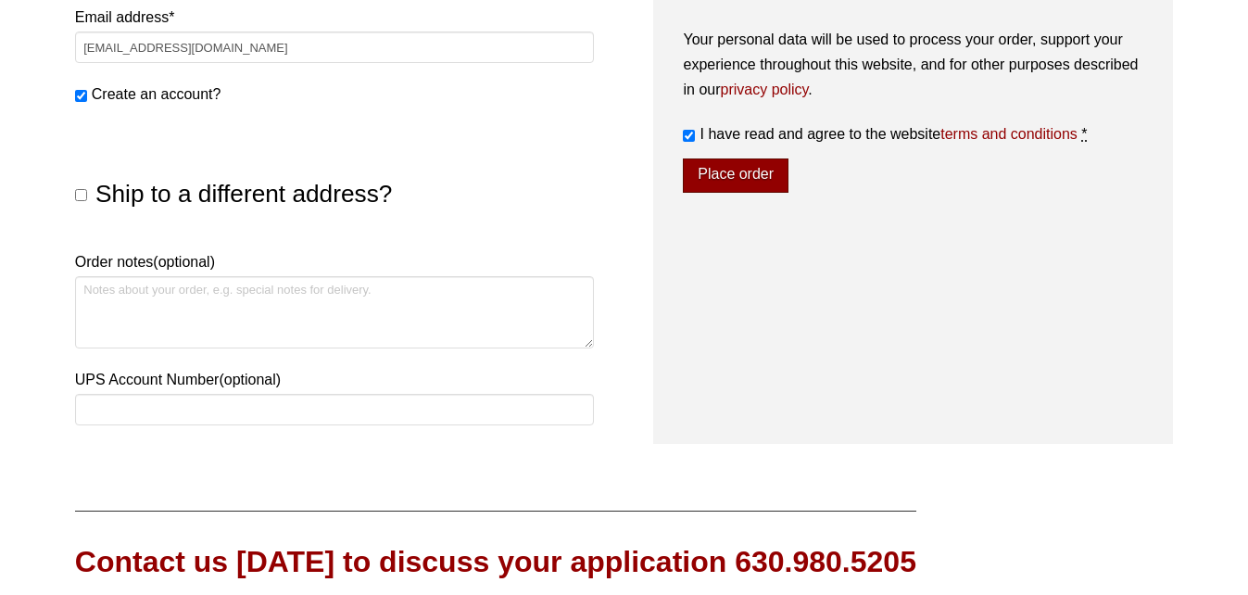
click at [721, 190] on button "Place order" at bounding box center [735, 175] width 105 height 35
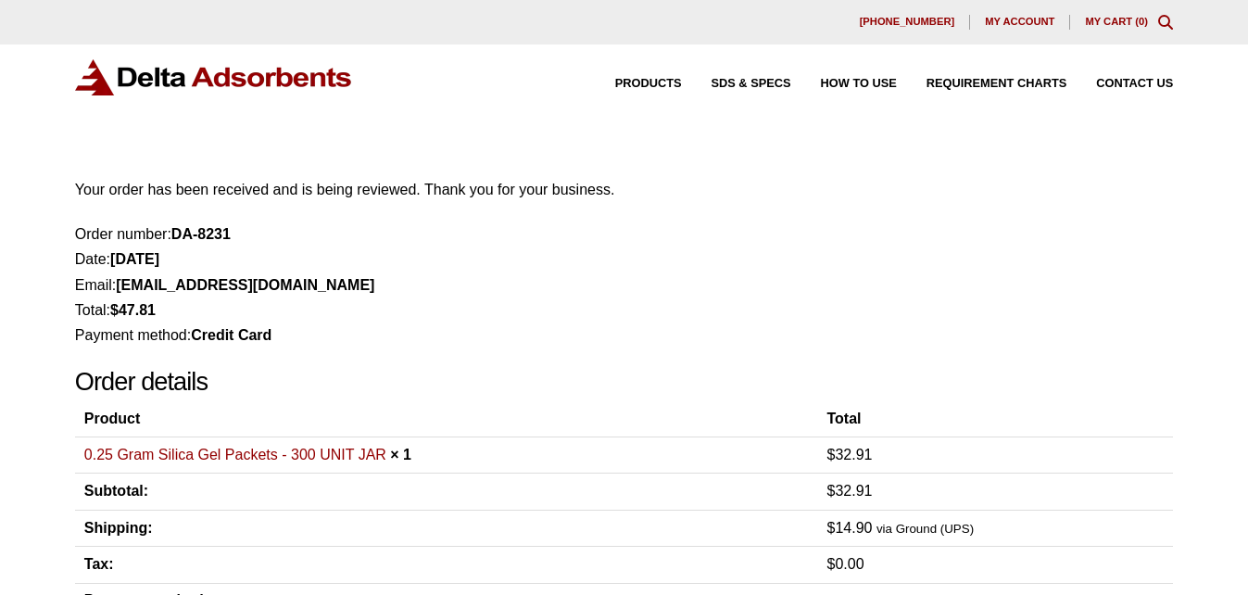
drag, startPoint x: 244, startPoint y: 233, endPoint x: 172, endPoint y: 232, distance: 71.4
click at [172, 232] on li "Order number: DA-8231" at bounding box center [624, 233] width 1098 height 25
copy li "DA-8231"
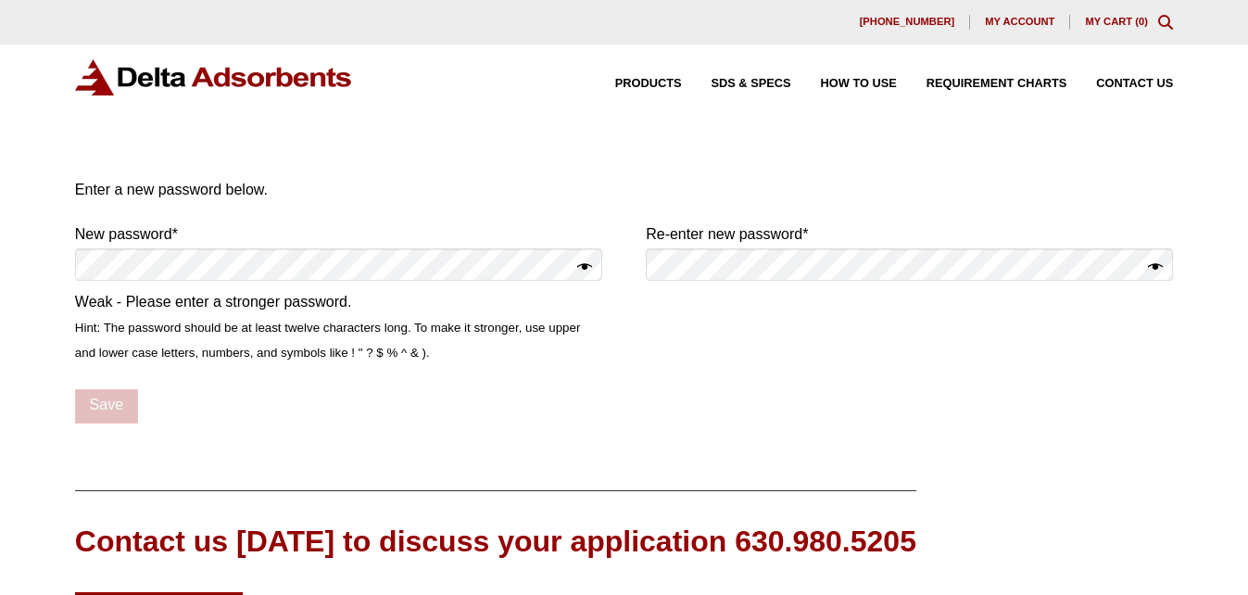
click at [723, 362] on form "Enter a new password below. New password * Required Weak - Please enter a stron…" at bounding box center [624, 300] width 1098 height 247
click at [630, 372] on form "Enter a new password below. New password * Required Weak - Please enter a stron…" at bounding box center [624, 300] width 1098 height 247
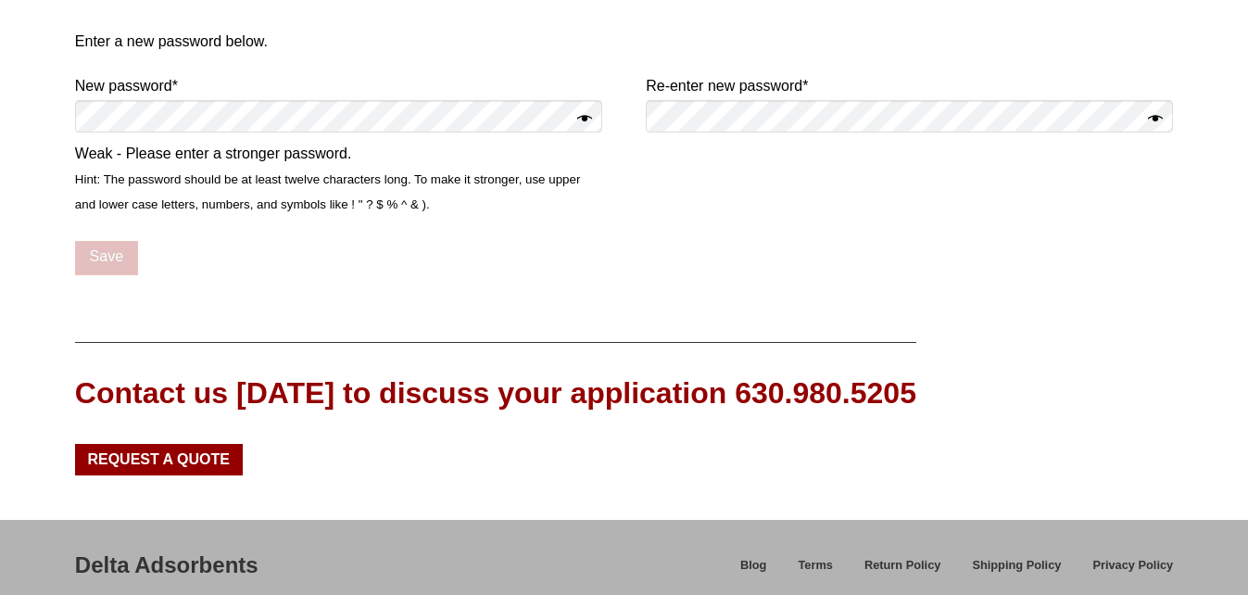
scroll to position [133, 0]
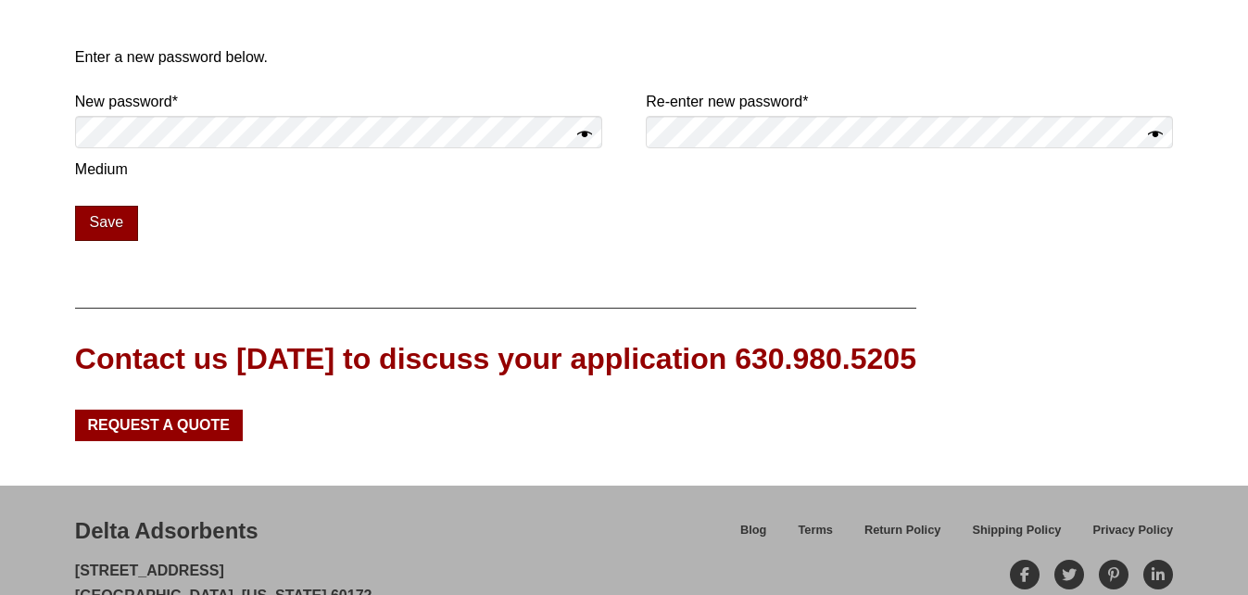
click at [108, 220] on button "Save" at bounding box center [106, 223] width 63 height 35
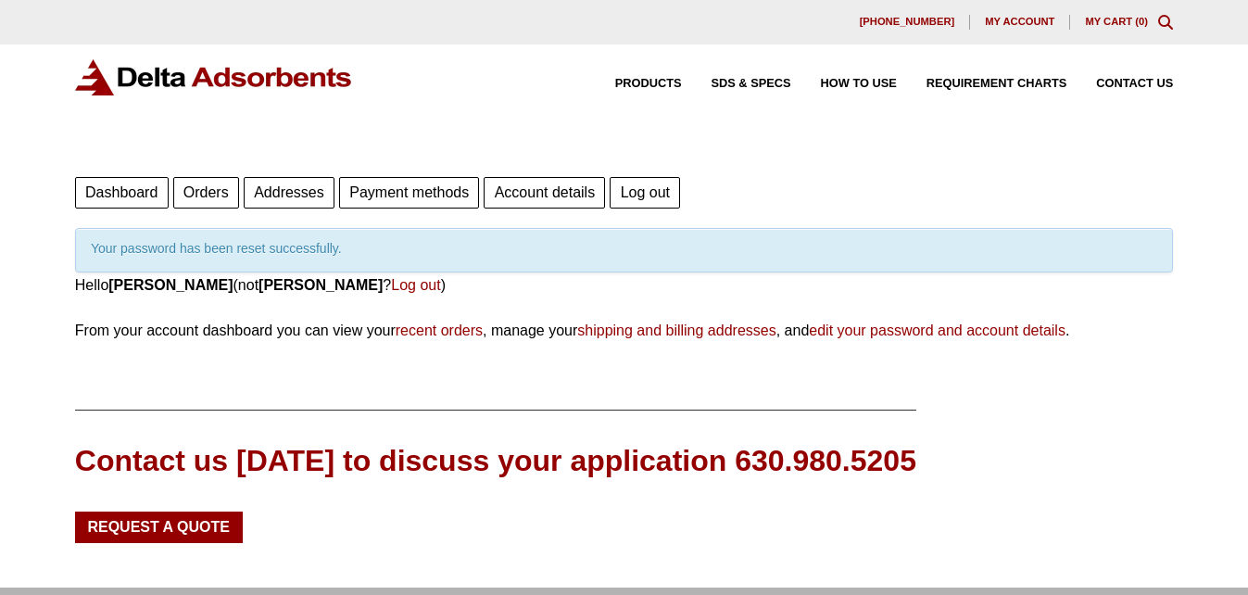
click at [441, 335] on link "recent orders" at bounding box center [439, 331] width 87 height 16
